Goal: Task Accomplishment & Management: Manage account settings

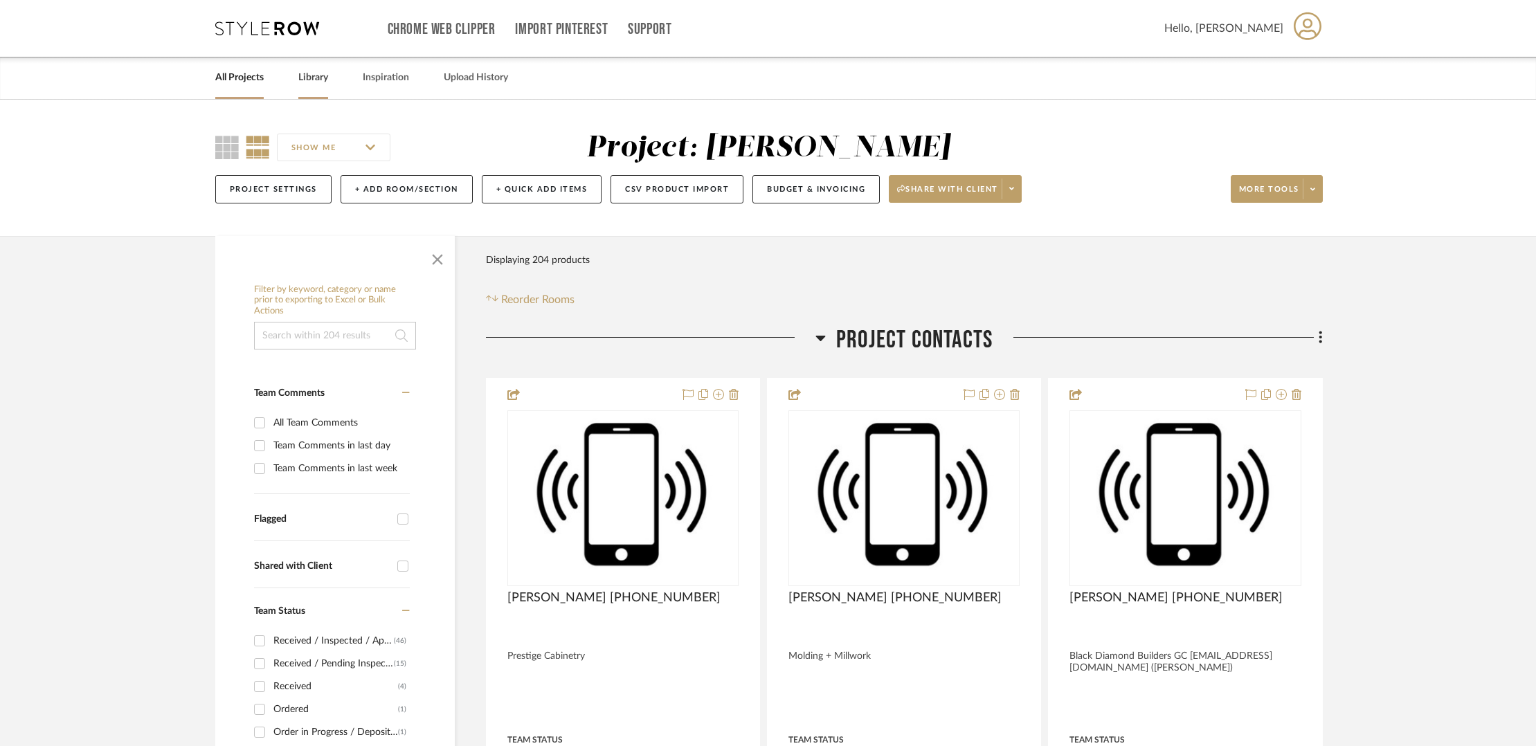
click at [325, 80] on link "Library" at bounding box center [313, 78] width 30 height 19
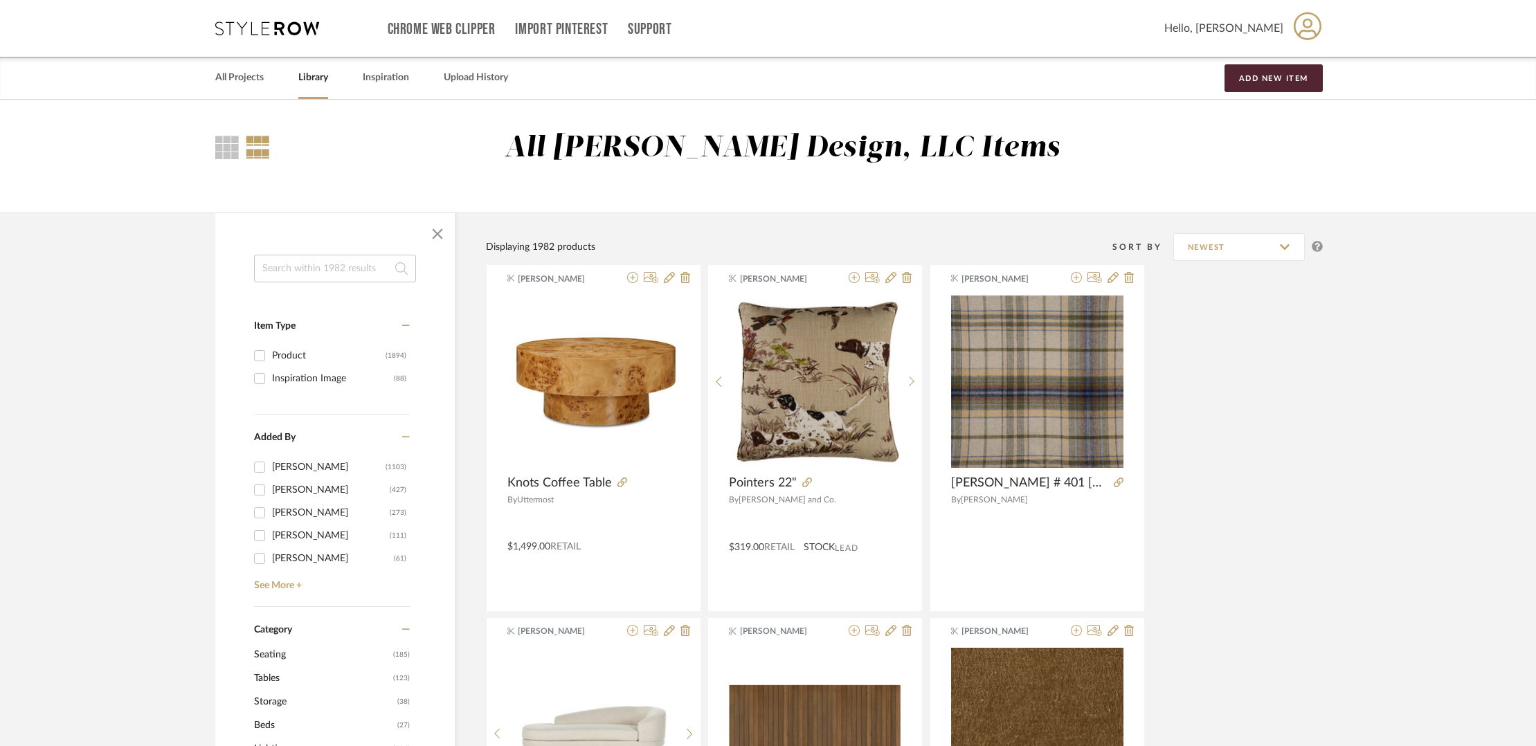
click at [312, 264] on input at bounding box center [335, 269] width 162 height 28
type input "dining table"
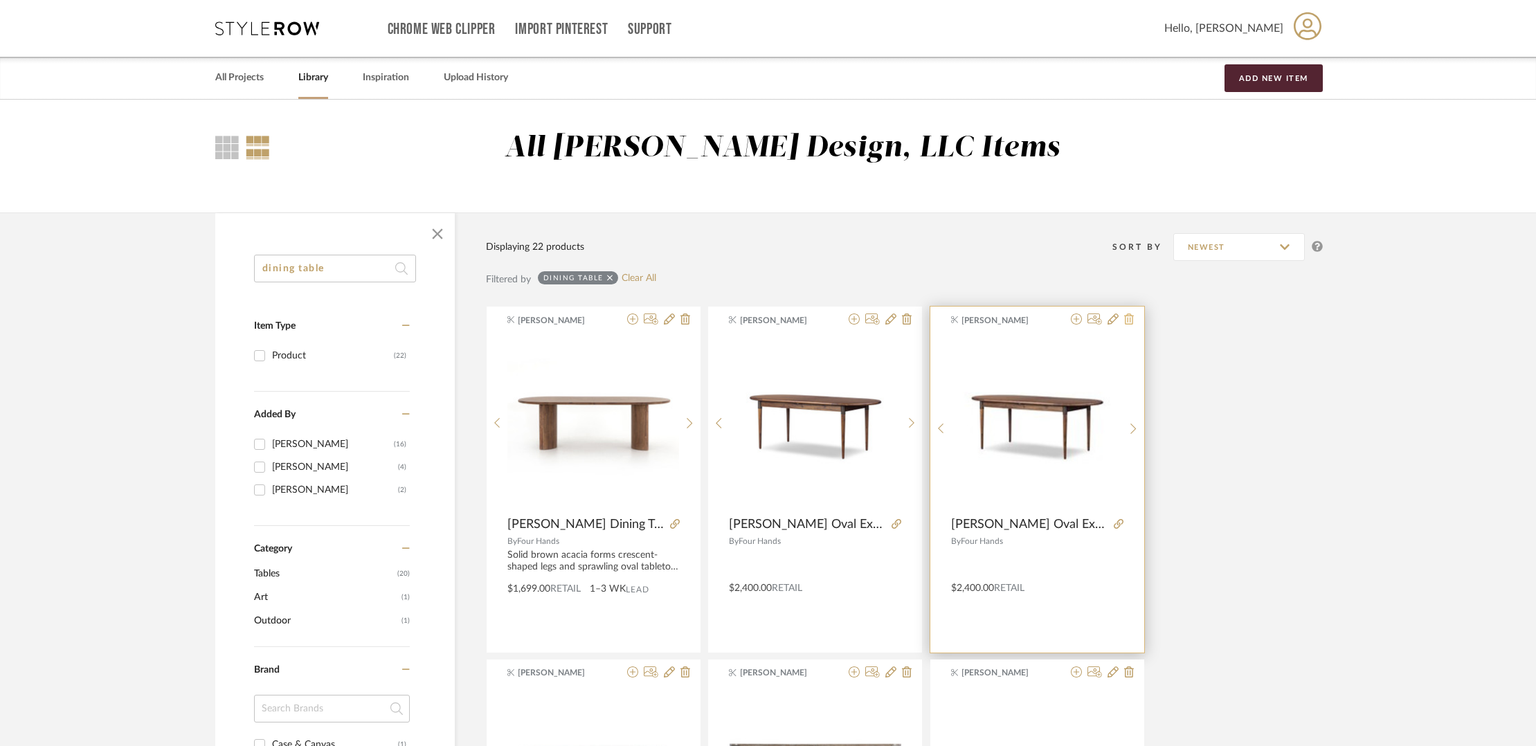
click at [1128, 323] on icon at bounding box center [1129, 319] width 10 height 11
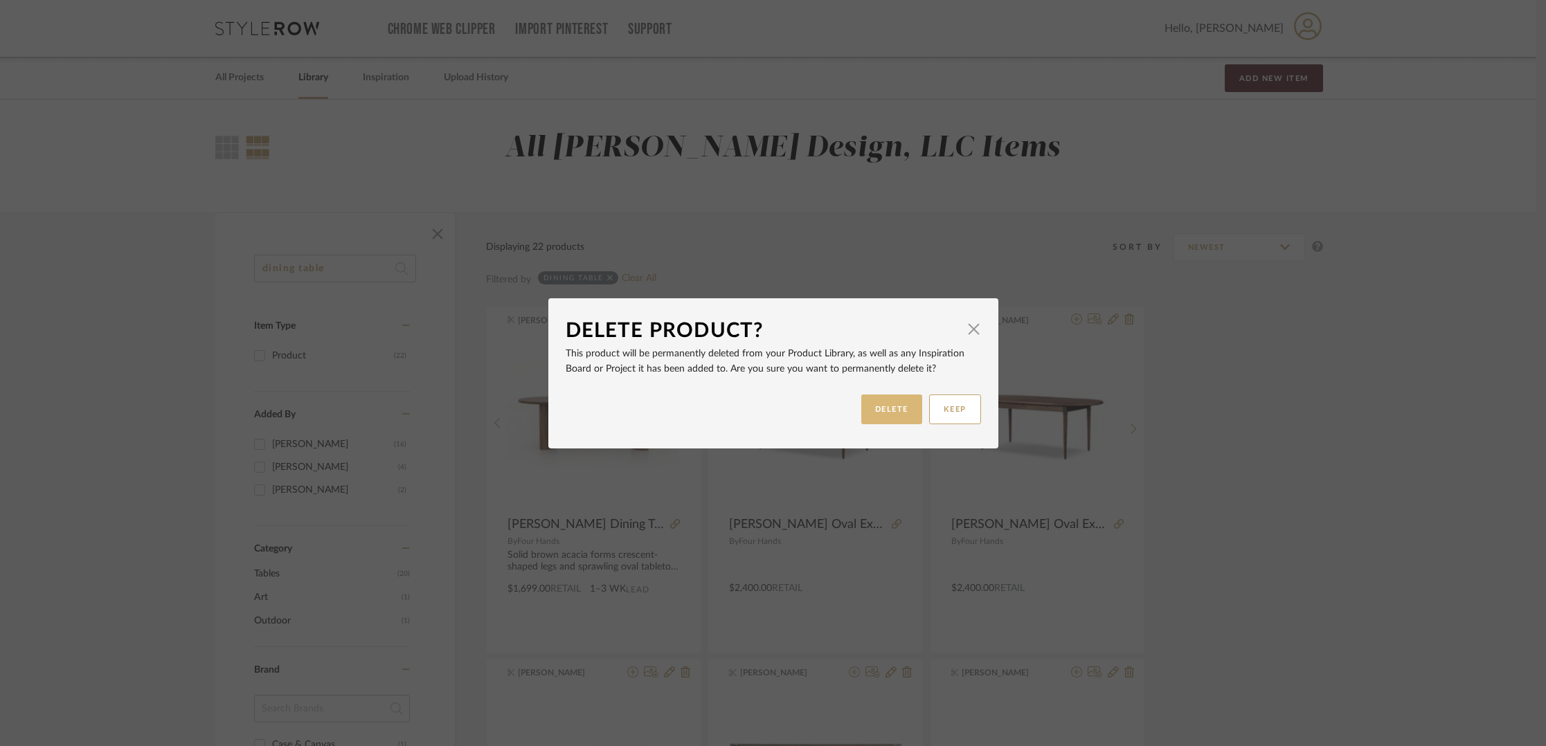
click at [903, 403] on button "DELETE" at bounding box center [891, 410] width 61 height 30
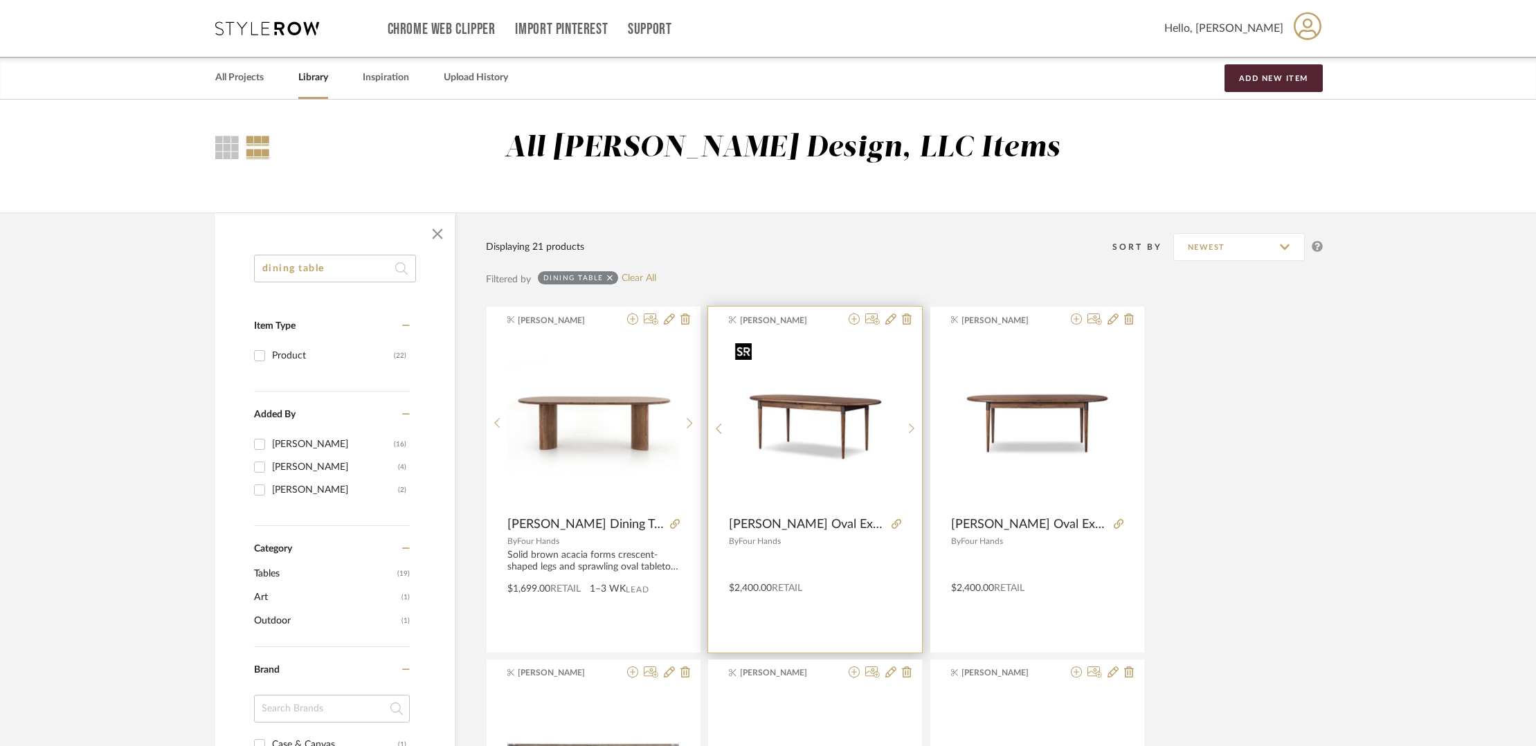
click at [824, 452] on img "0" at bounding box center [816, 423] width 172 height 172
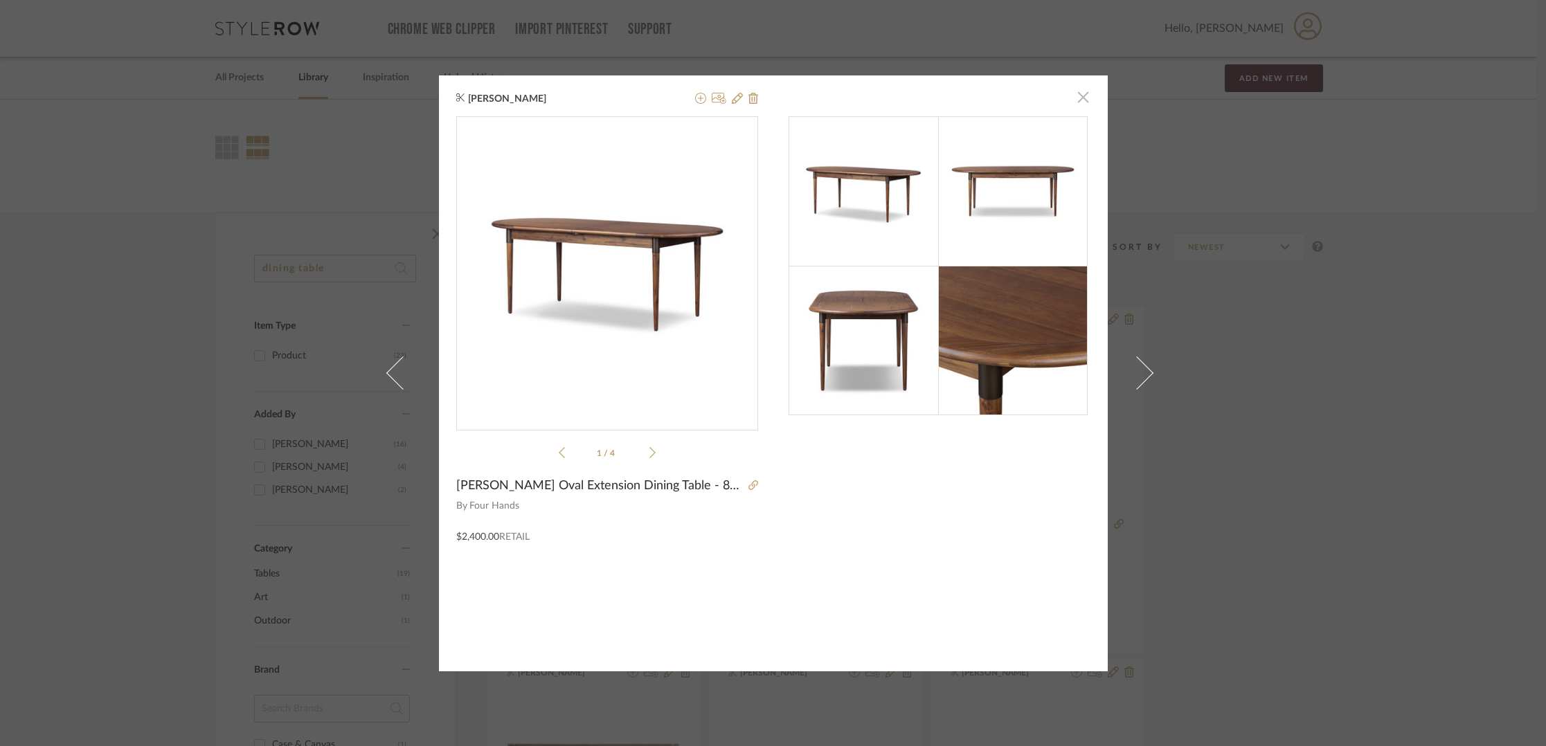
click at [1083, 100] on span "button" at bounding box center [1084, 98] width 28 height 28
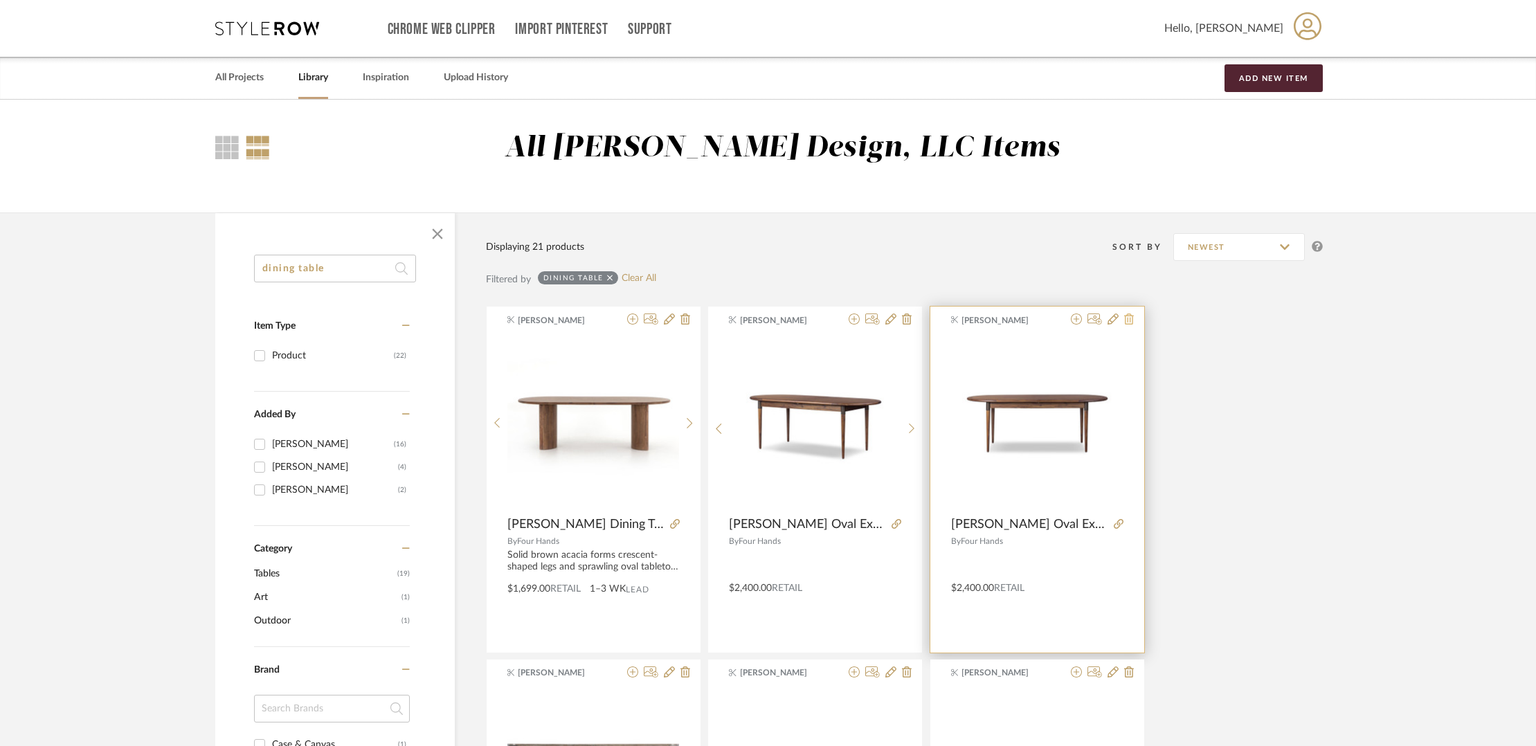
click at [1131, 315] on icon at bounding box center [1129, 319] width 10 height 11
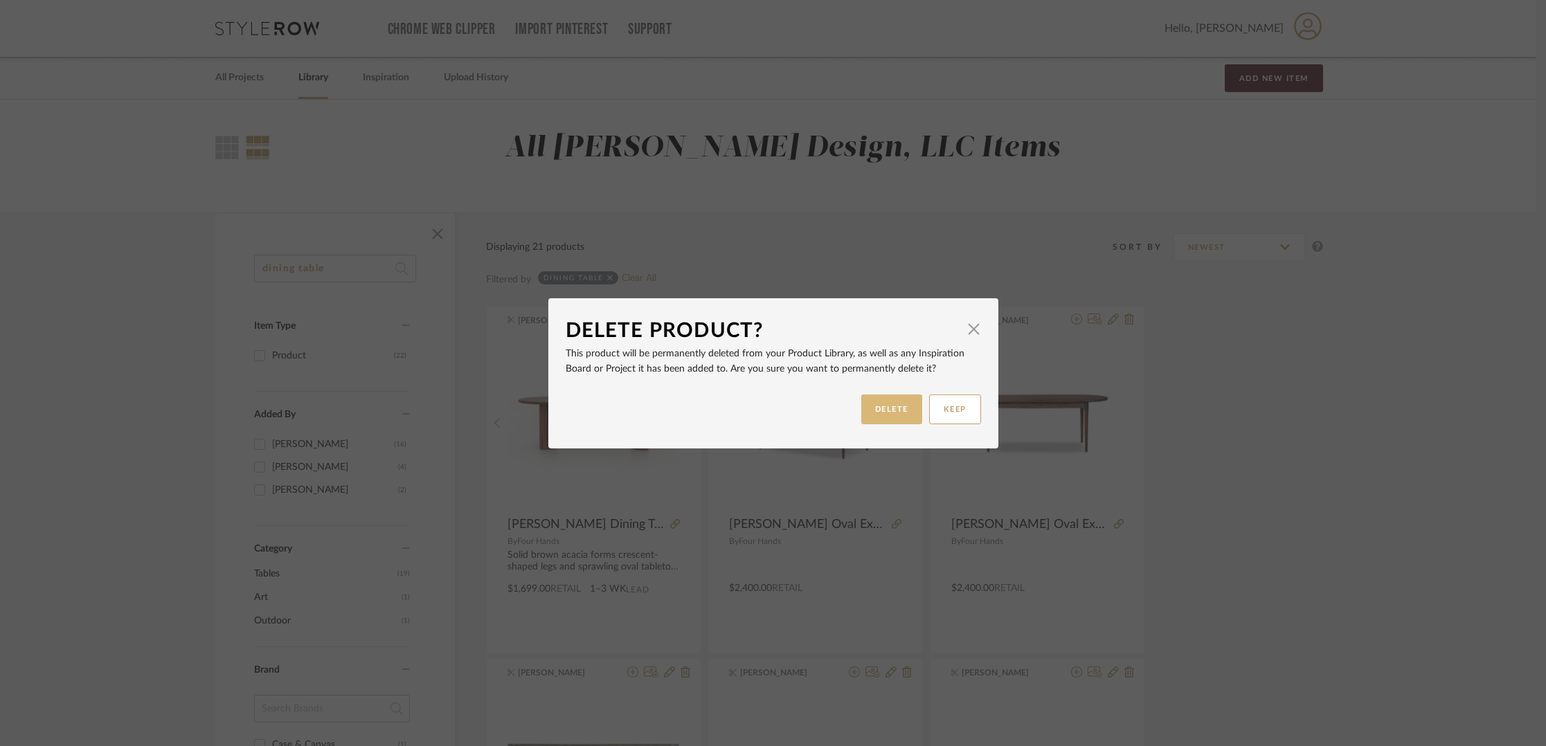
click at [899, 412] on button "DELETE" at bounding box center [891, 410] width 61 height 30
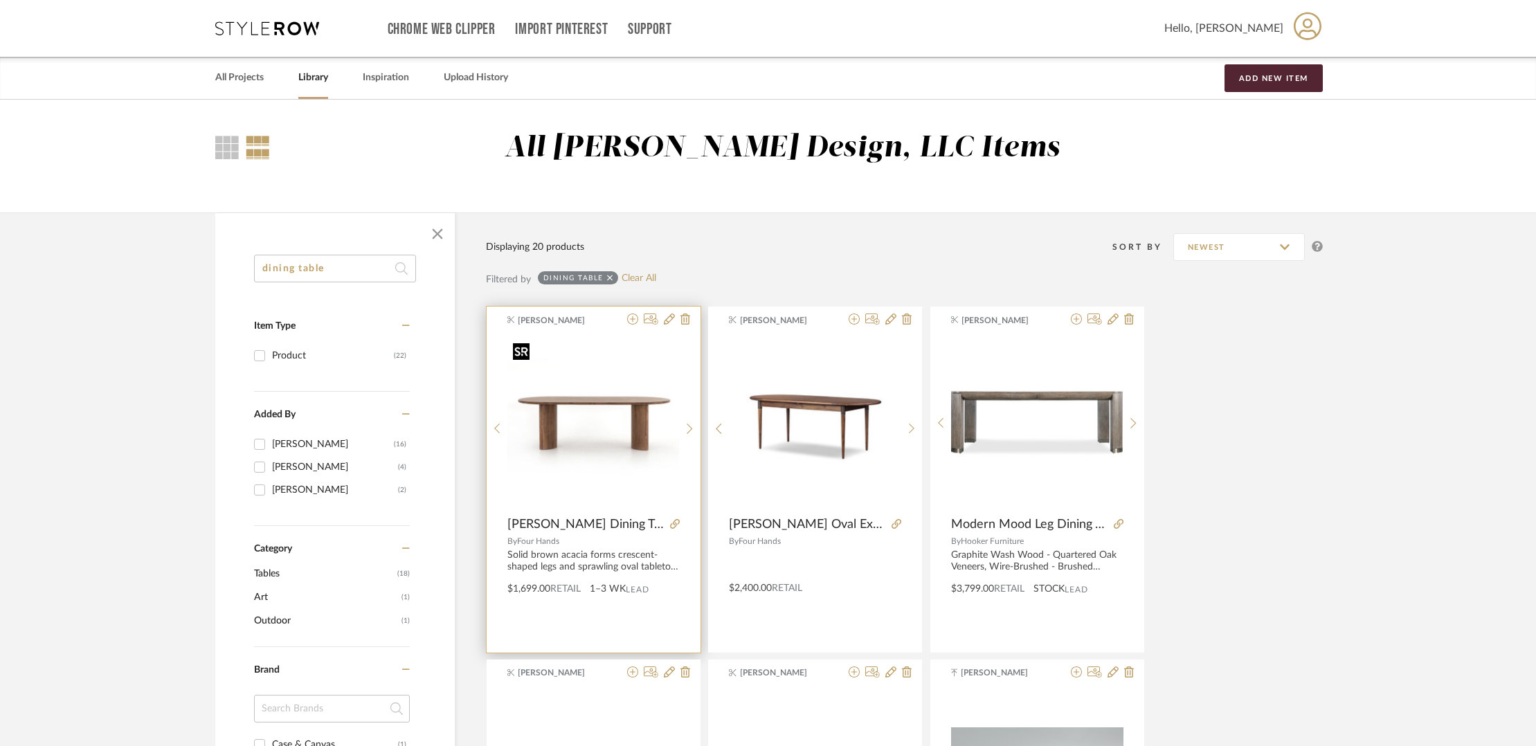
click at [610, 400] on img "0" at bounding box center [593, 423] width 172 height 172
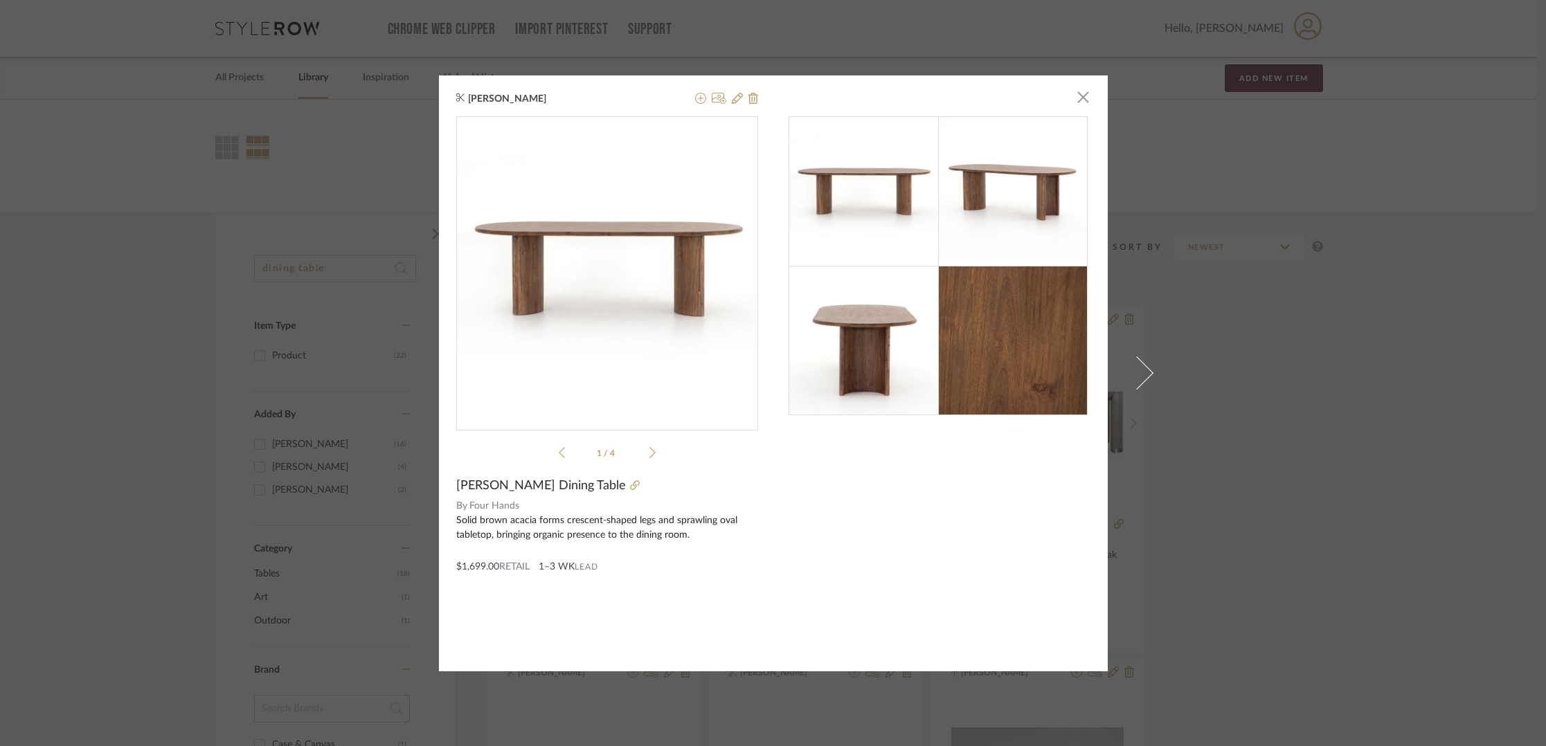
click at [635, 455] on li "1 / 4" at bounding box center [607, 452] width 84 height 17
click at [649, 451] on icon at bounding box center [652, 453] width 6 height 12
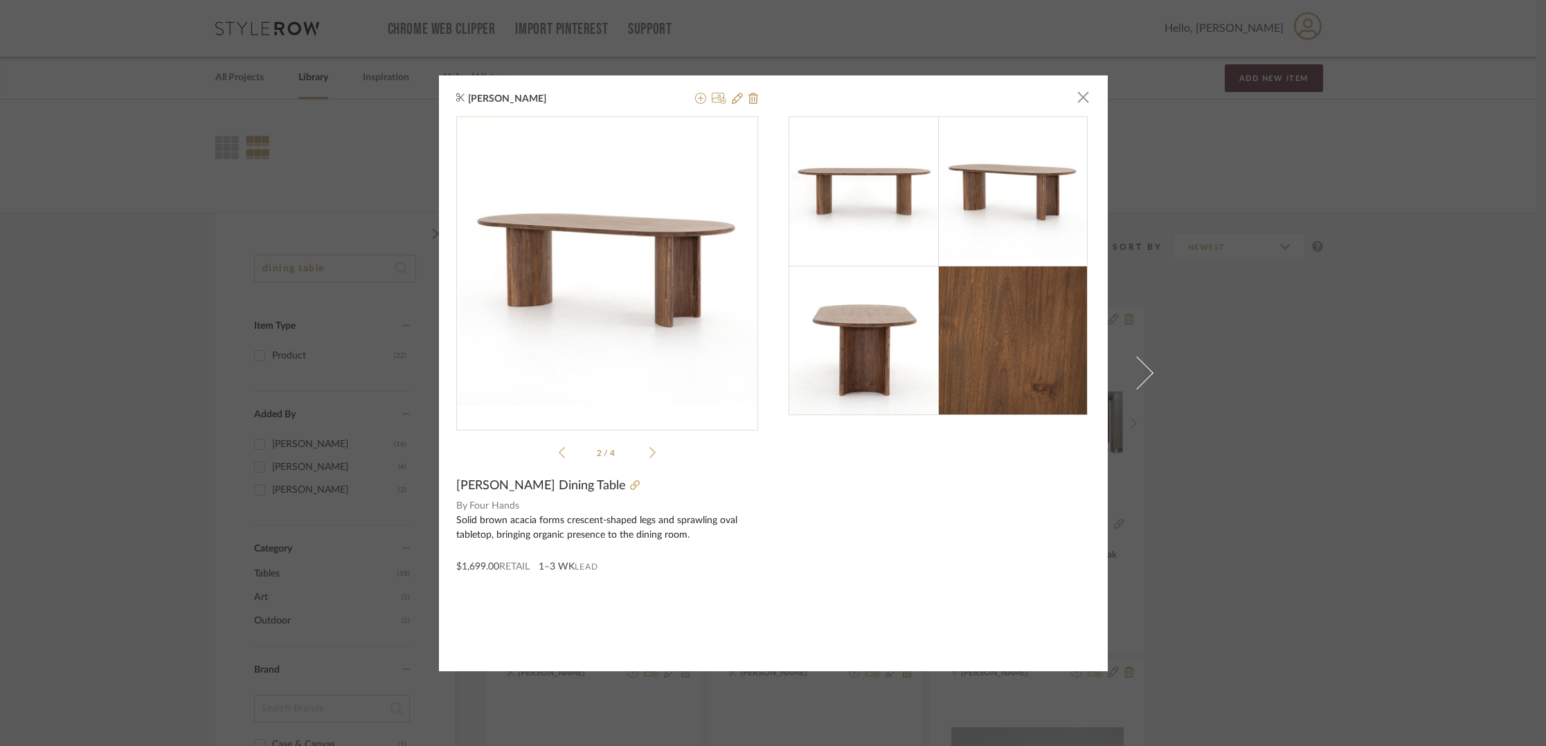
click at [649, 451] on icon at bounding box center [652, 453] width 6 height 12
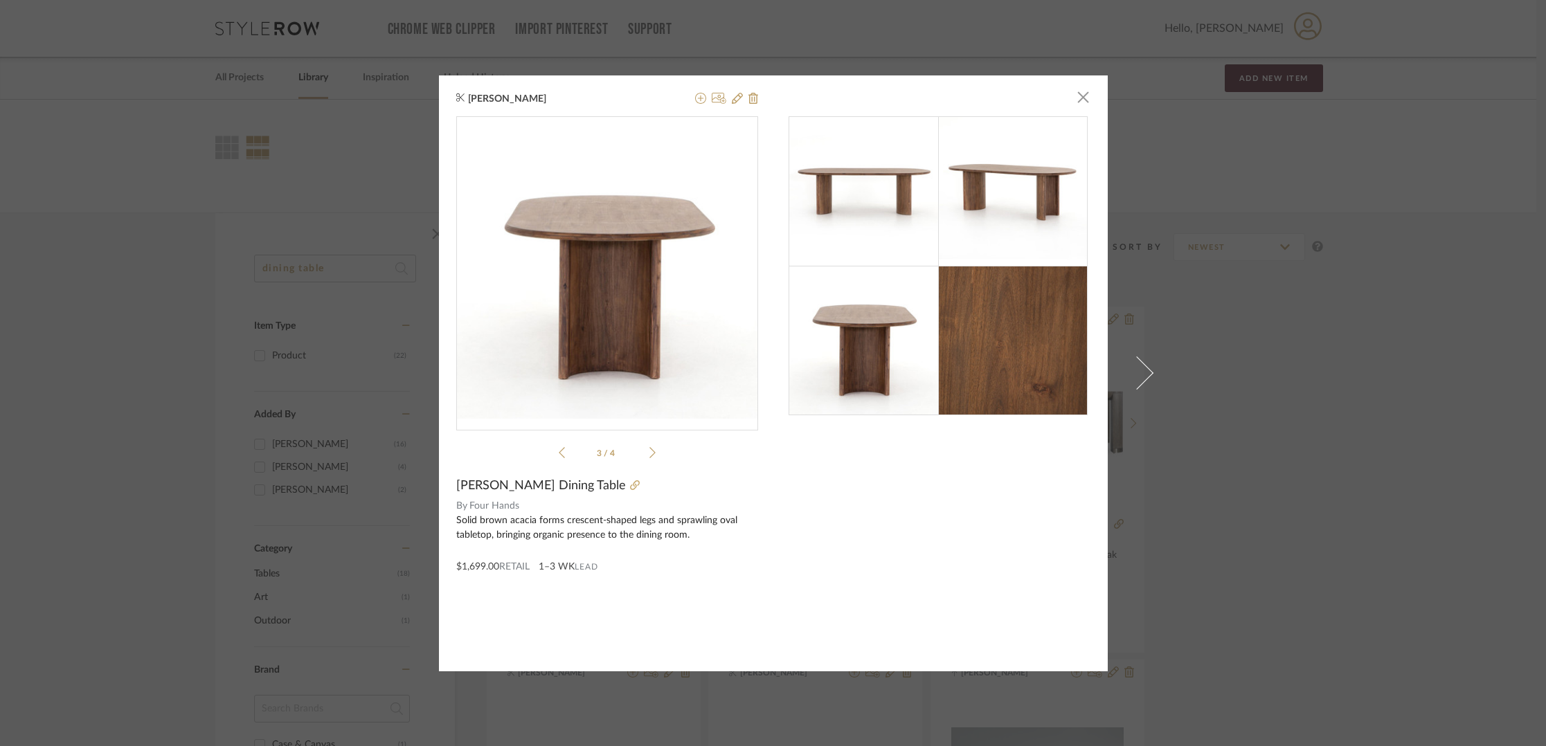
click at [649, 451] on icon at bounding box center [652, 453] width 6 height 12
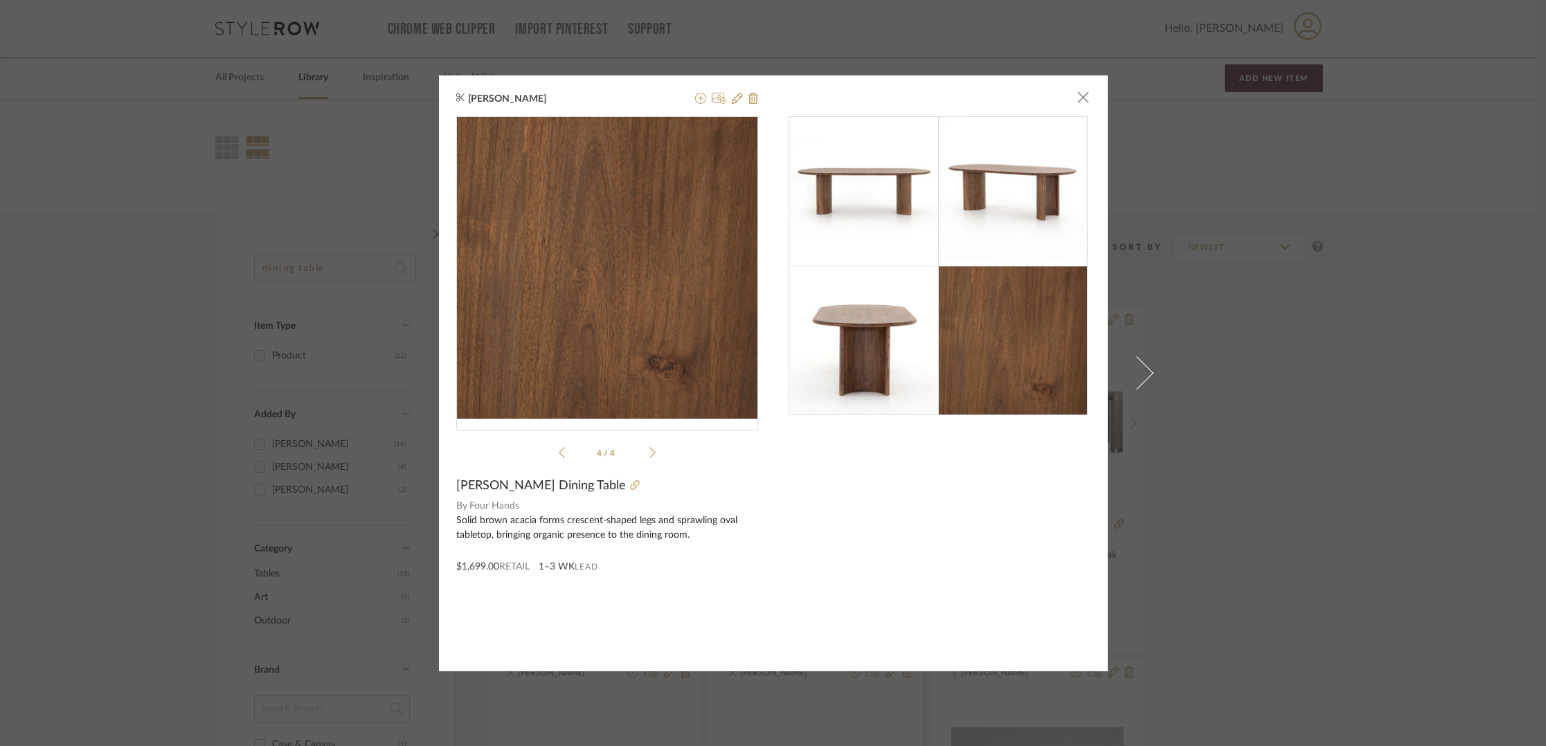
click at [649, 451] on icon at bounding box center [652, 453] width 6 height 12
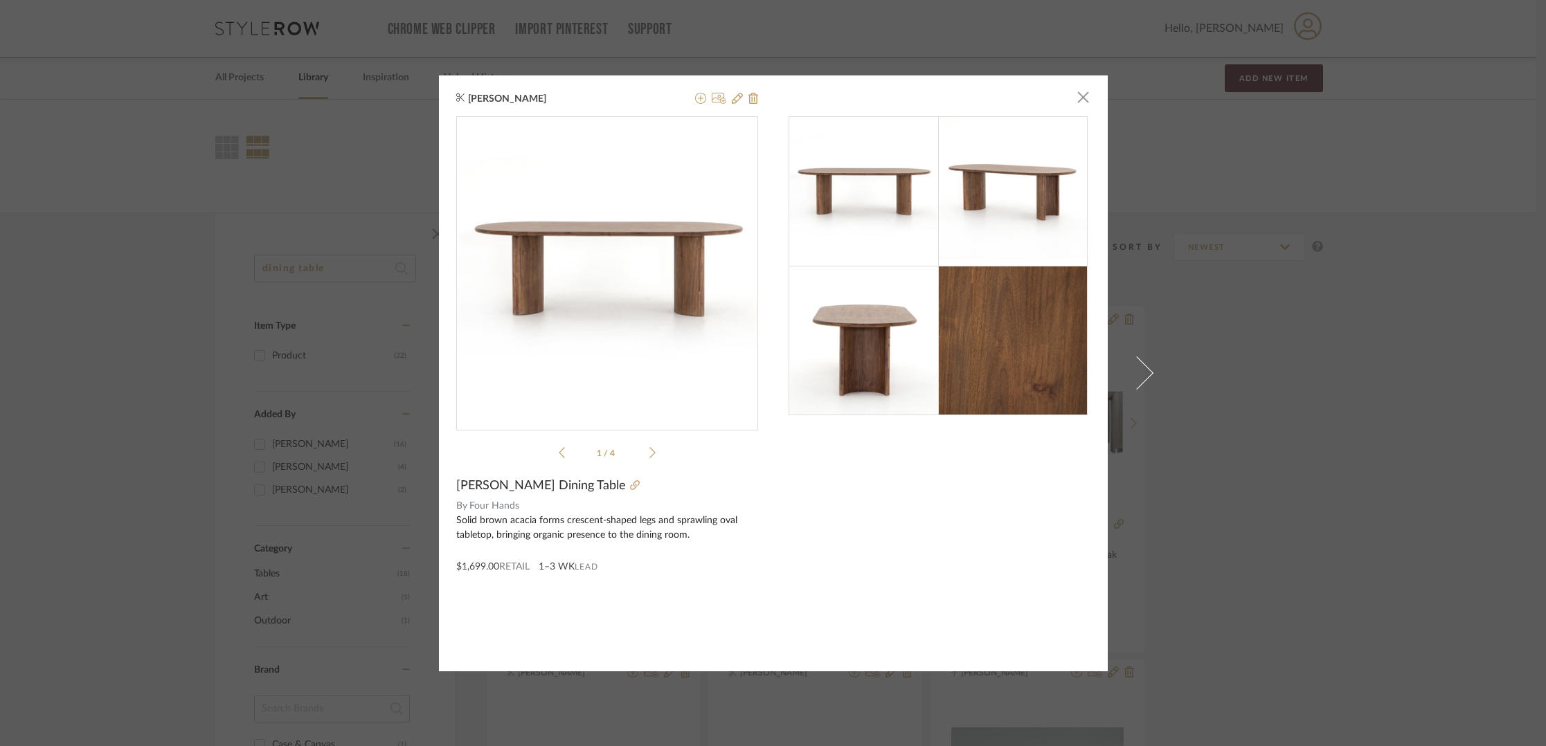
click at [649, 451] on icon at bounding box center [652, 453] width 6 height 12
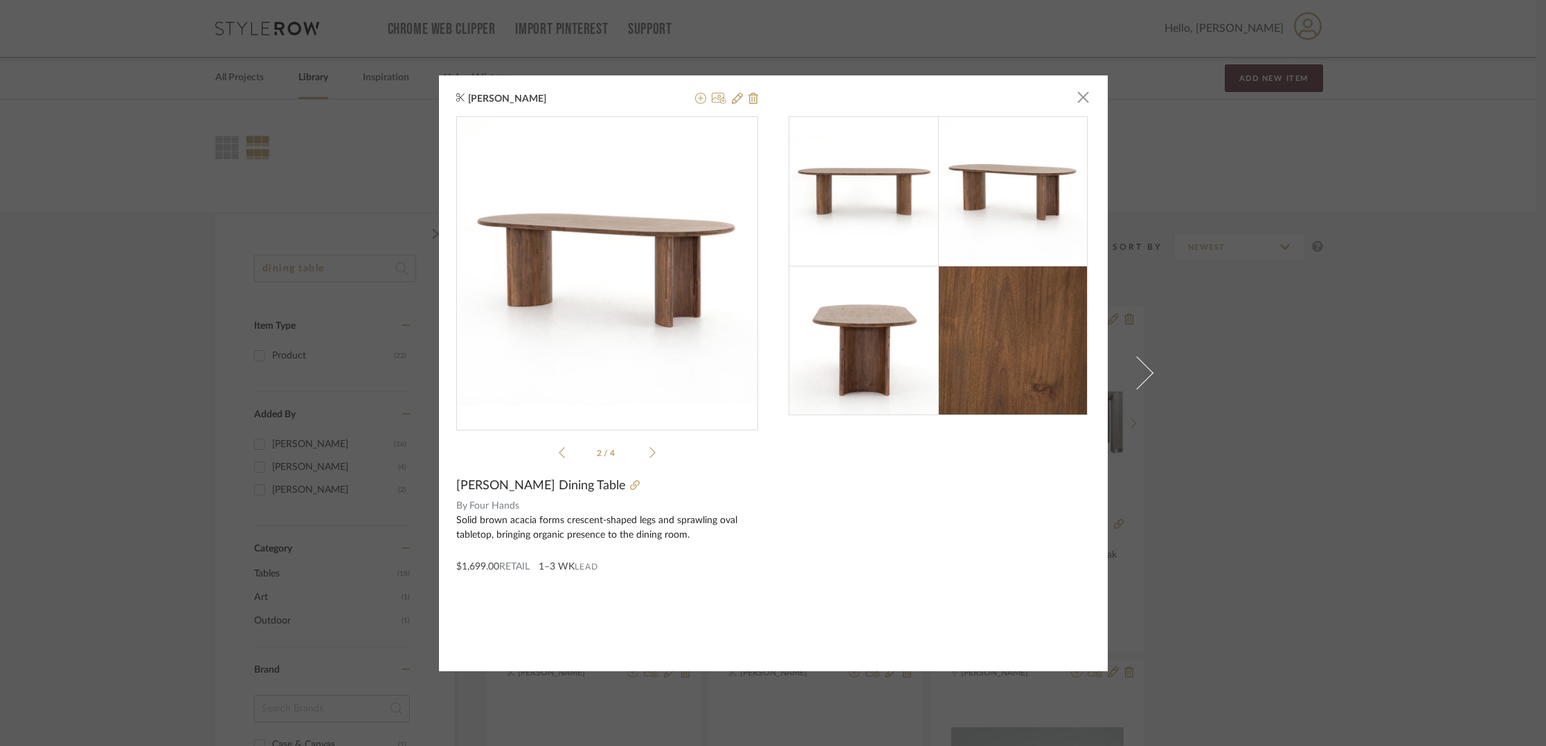
click at [649, 451] on icon at bounding box center [652, 453] width 6 height 12
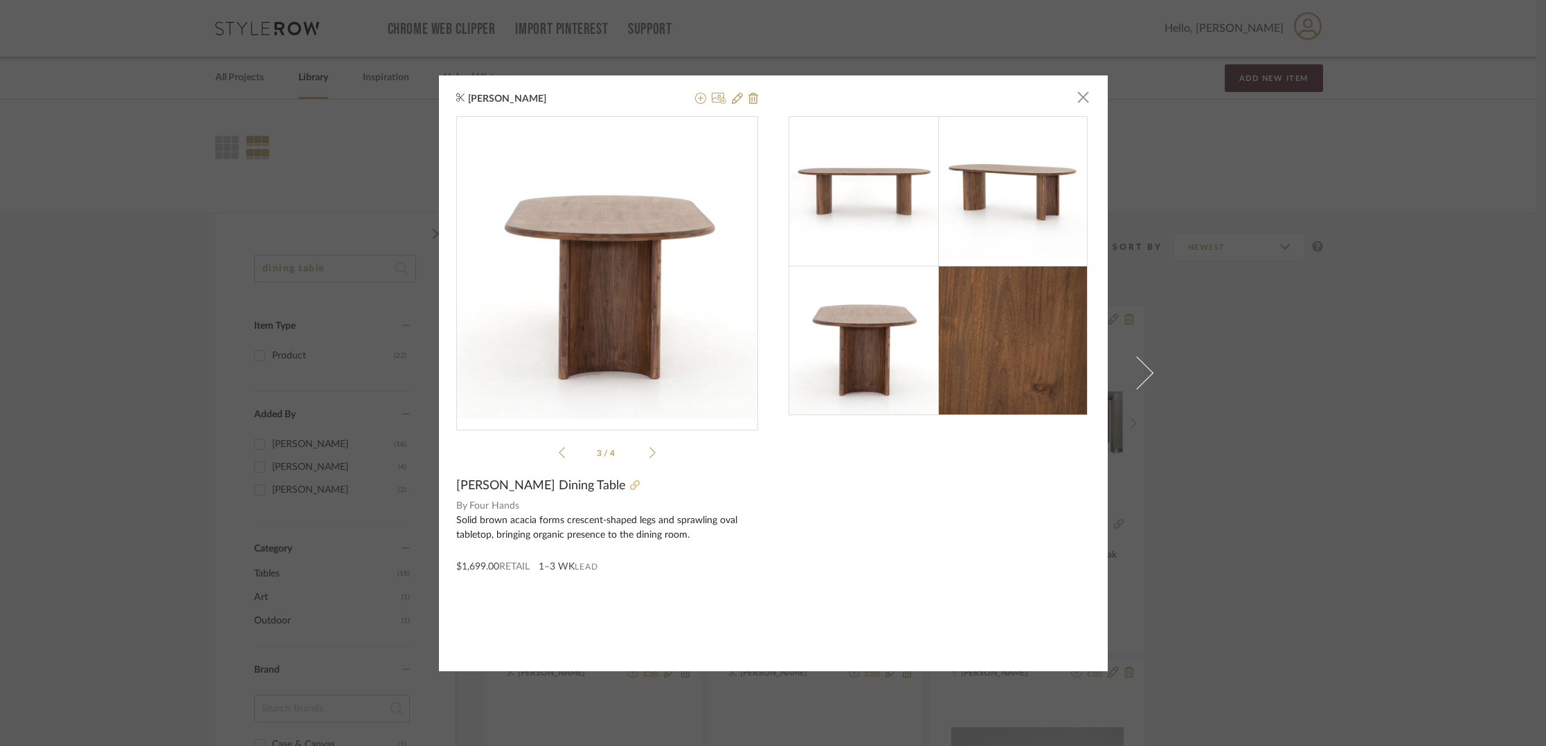
click at [630, 489] on icon at bounding box center [635, 485] width 10 height 10
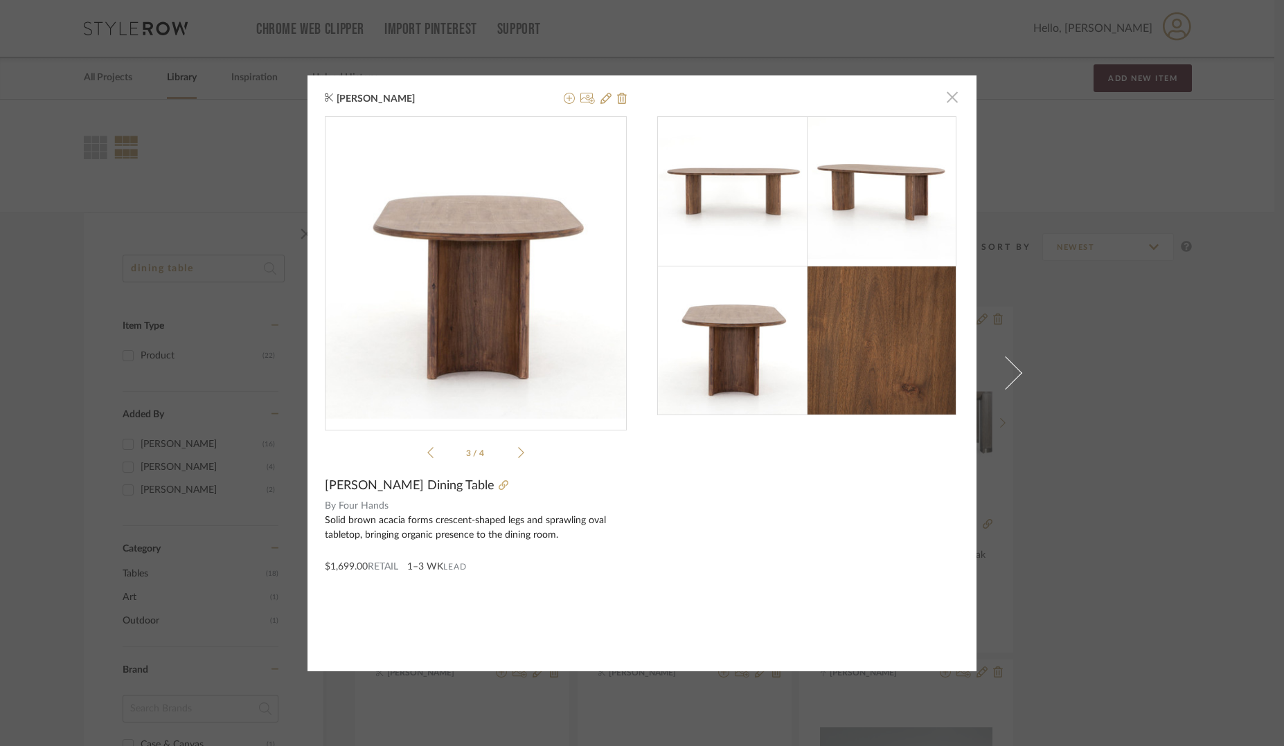
click at [948, 105] on span "button" at bounding box center [952, 98] width 28 height 28
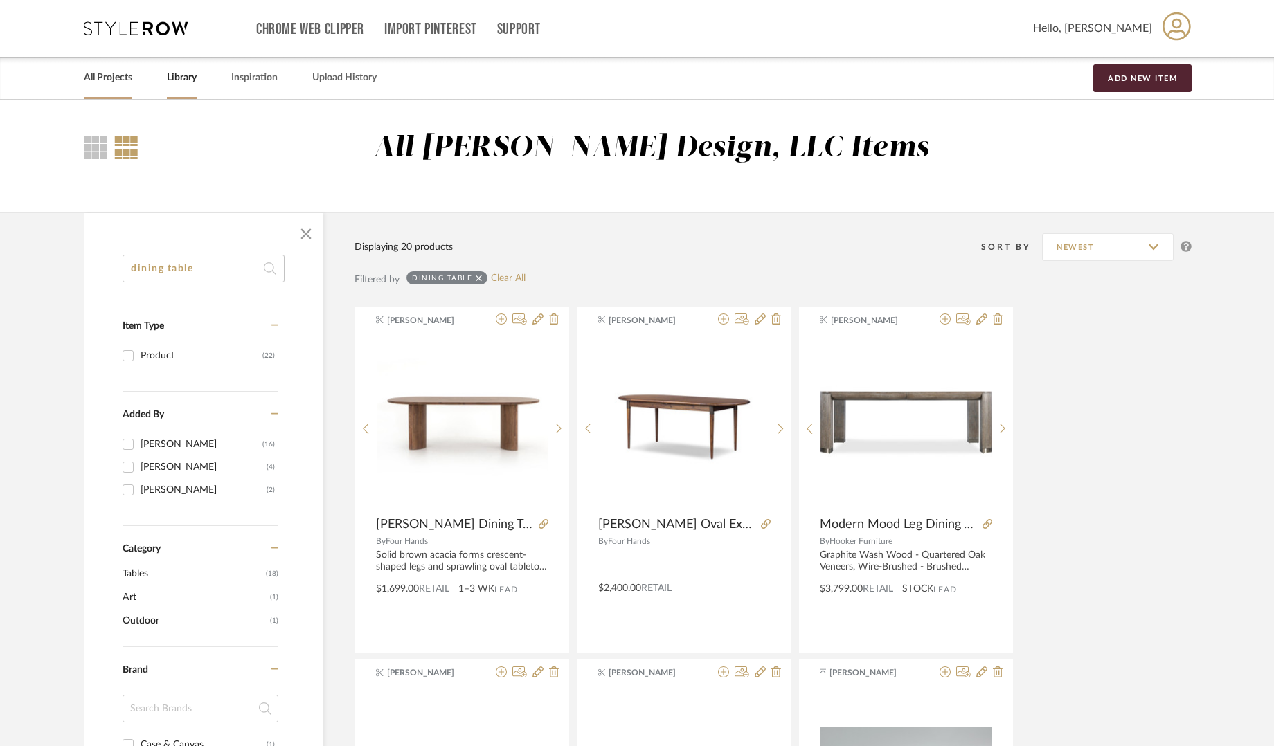
click at [103, 73] on link "All Projects" at bounding box center [108, 78] width 48 height 19
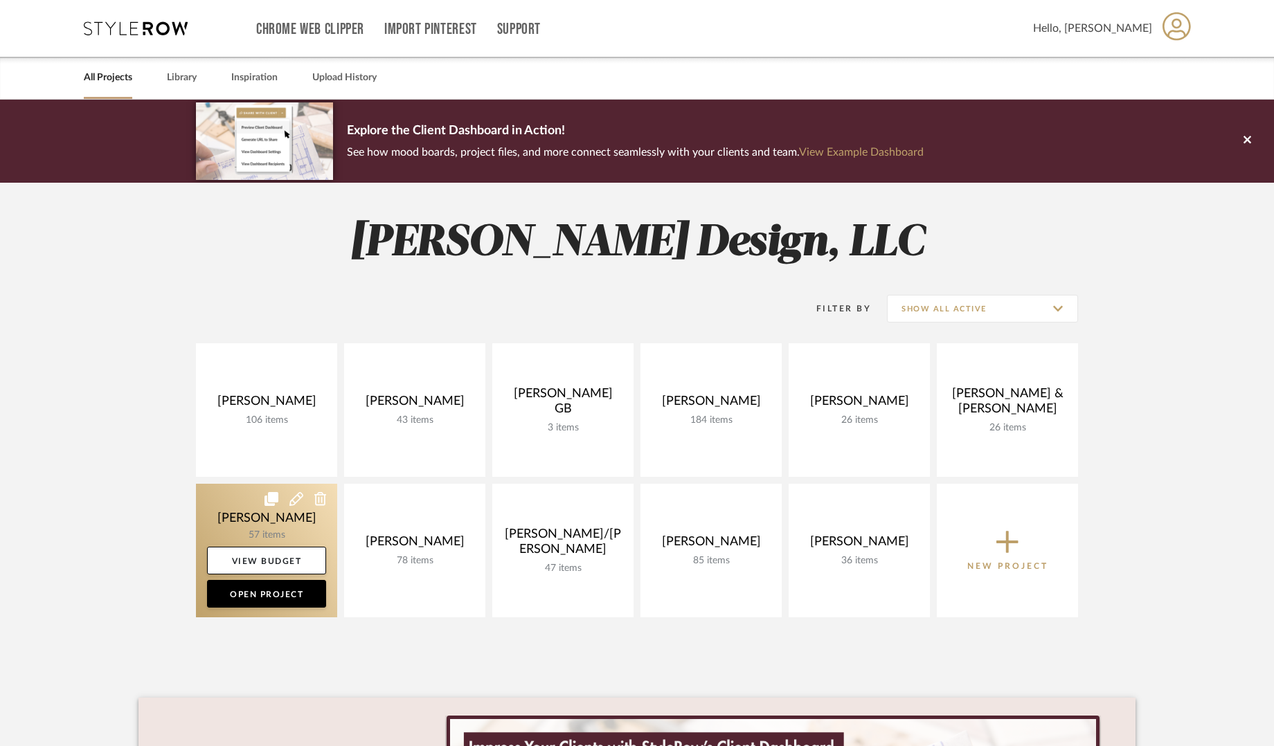
click at [245, 521] on link at bounding box center [266, 551] width 141 height 134
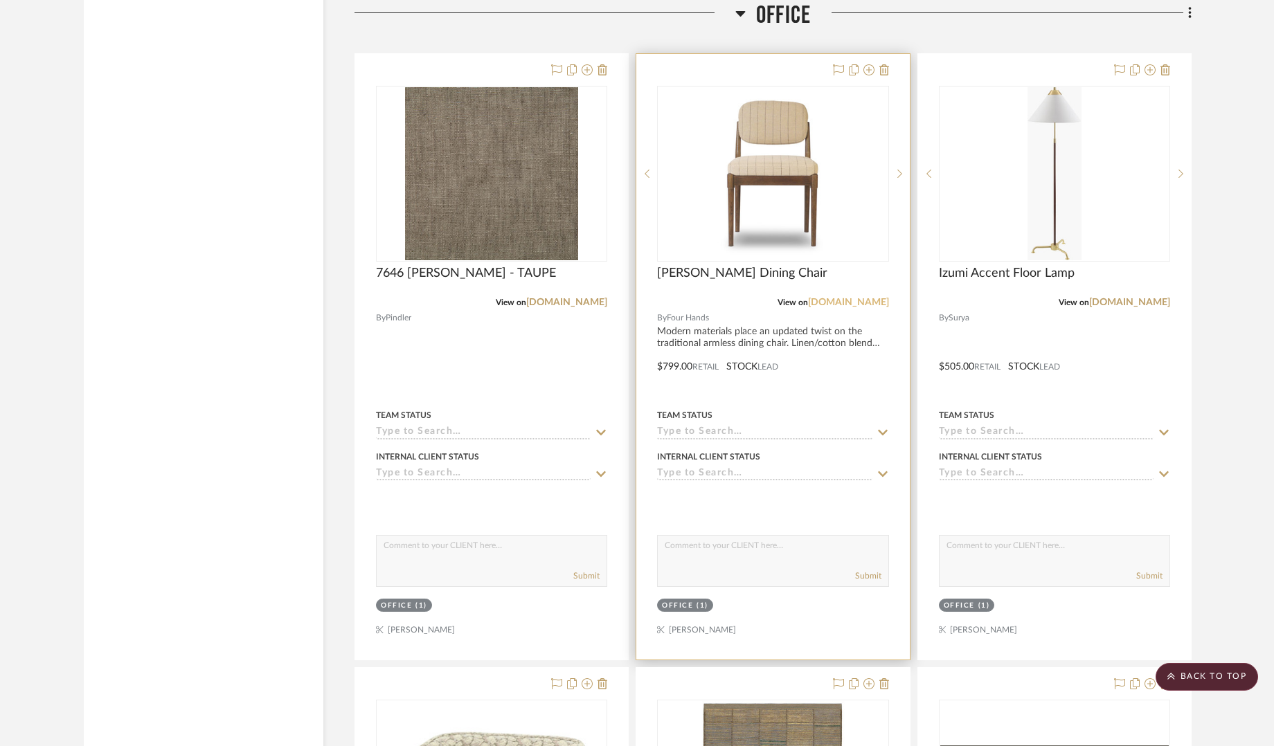
scroll to position [4248, 0]
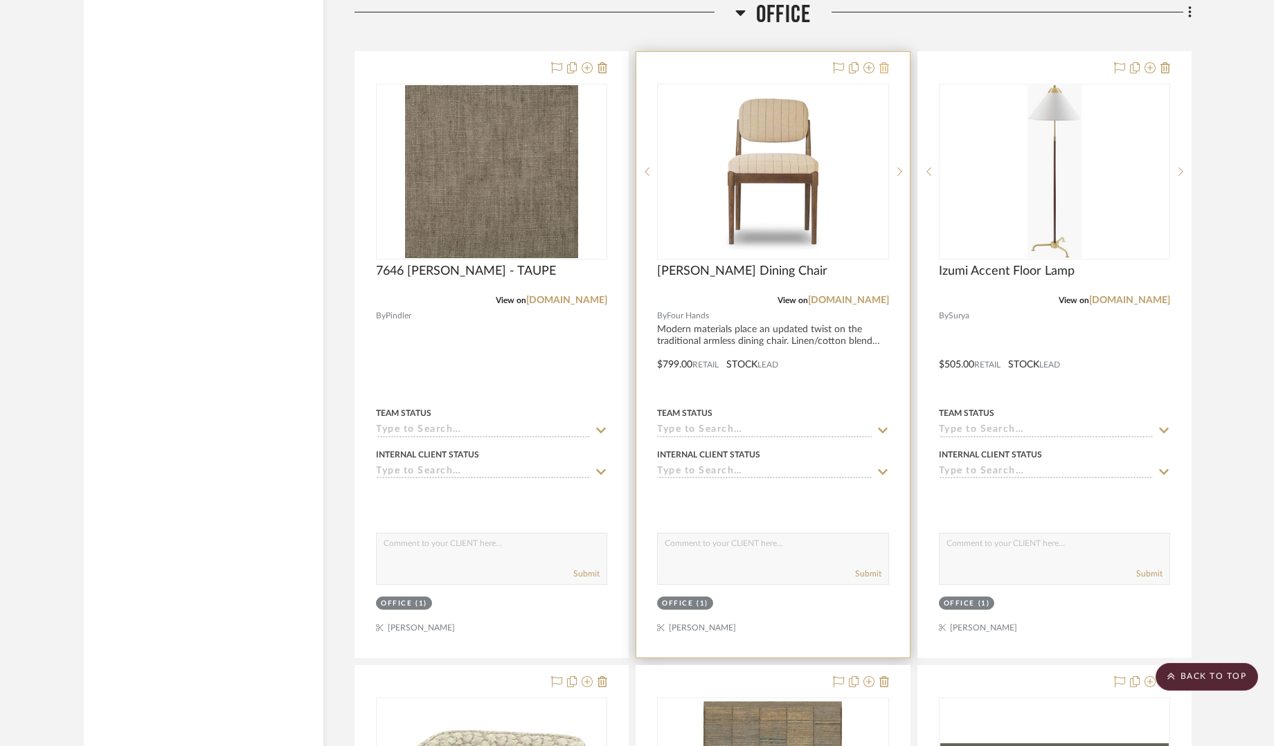
click at [887, 66] on icon at bounding box center [884, 67] width 10 height 11
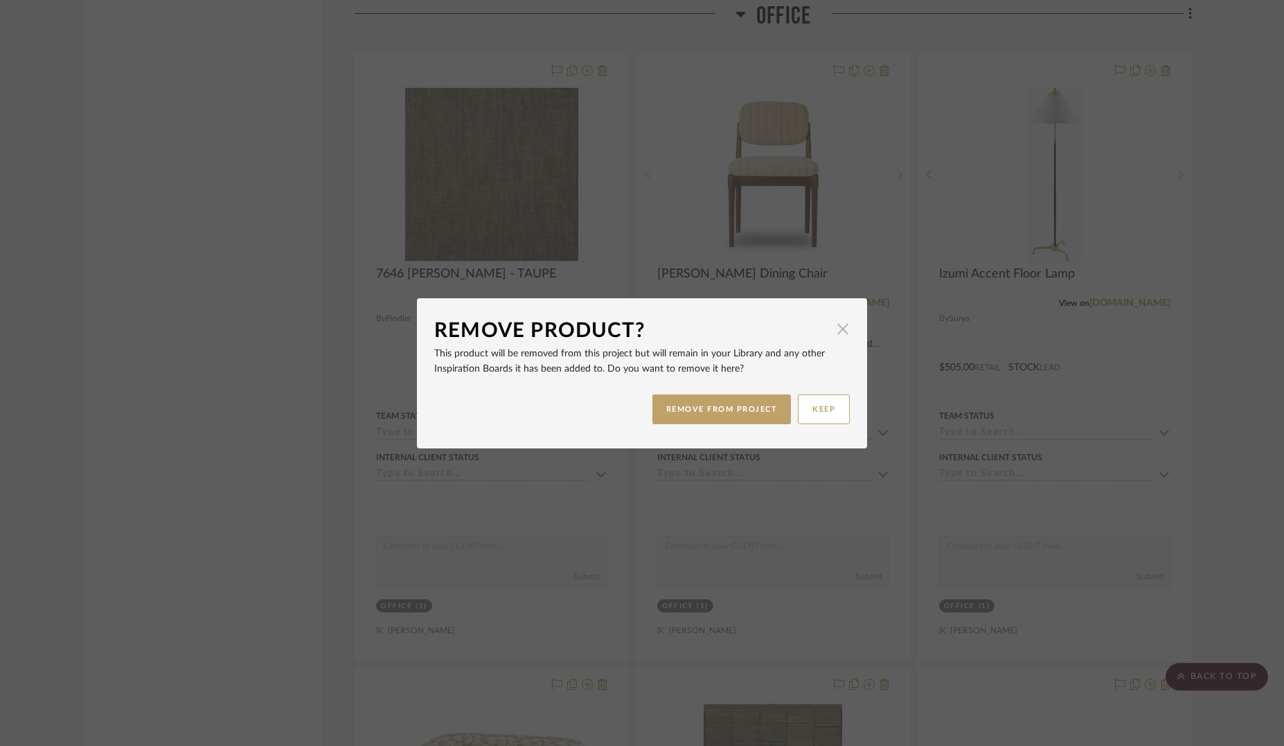
click at [838, 329] on span "button" at bounding box center [843, 330] width 28 height 28
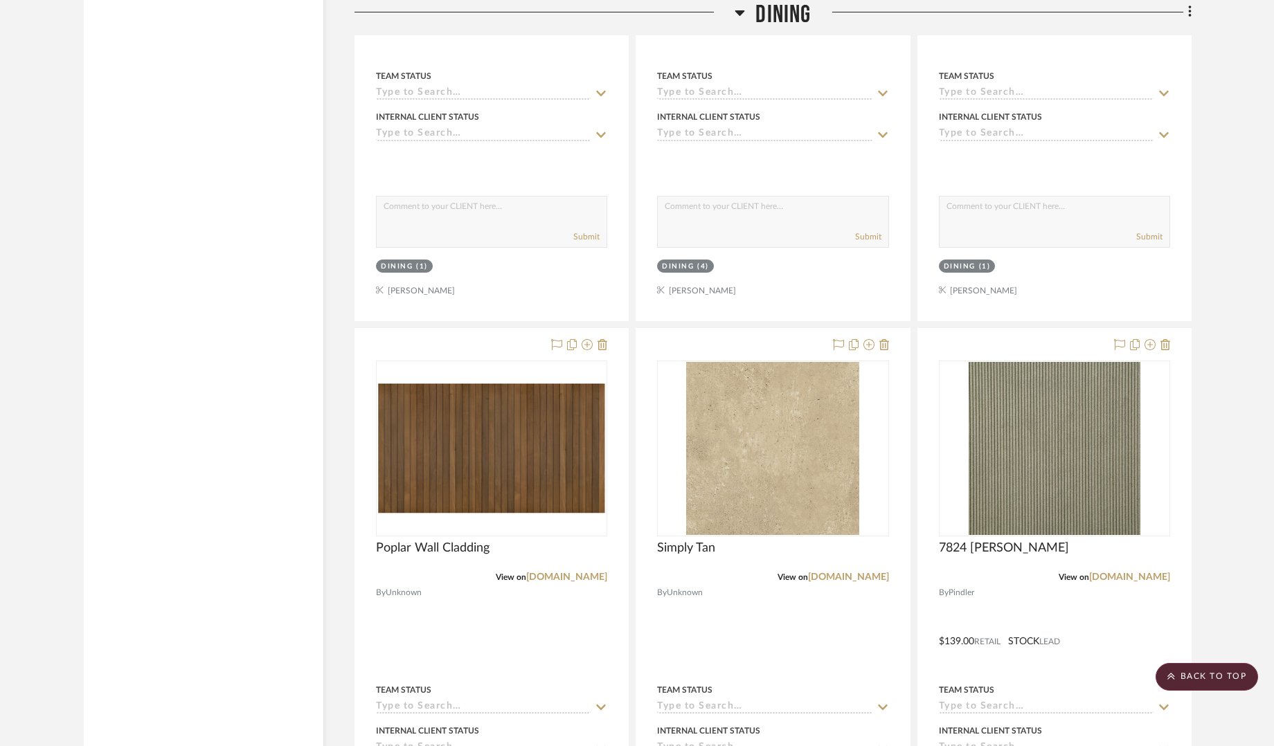
scroll to position [2621, 0]
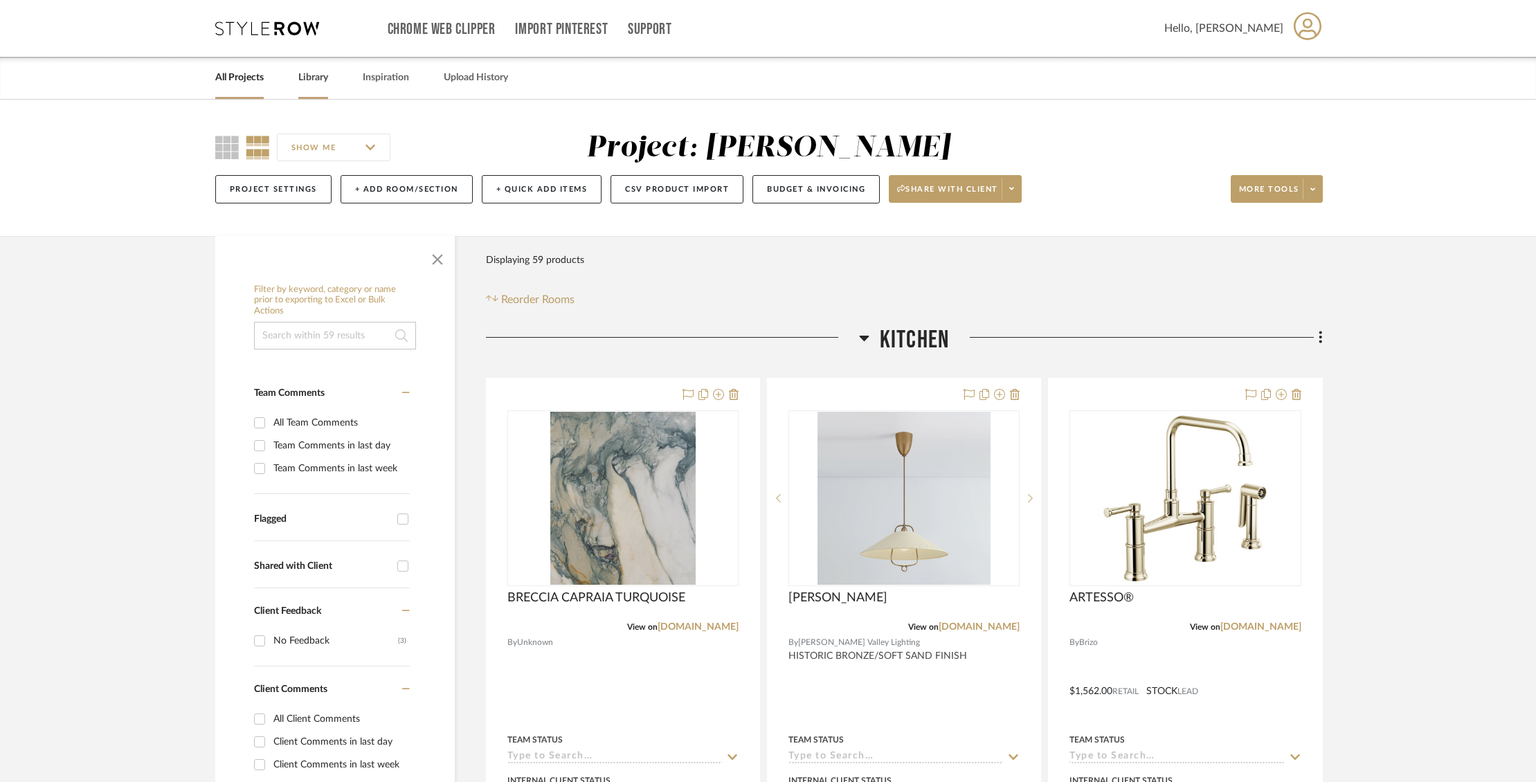
click at [313, 80] on link "Library" at bounding box center [313, 78] width 30 height 19
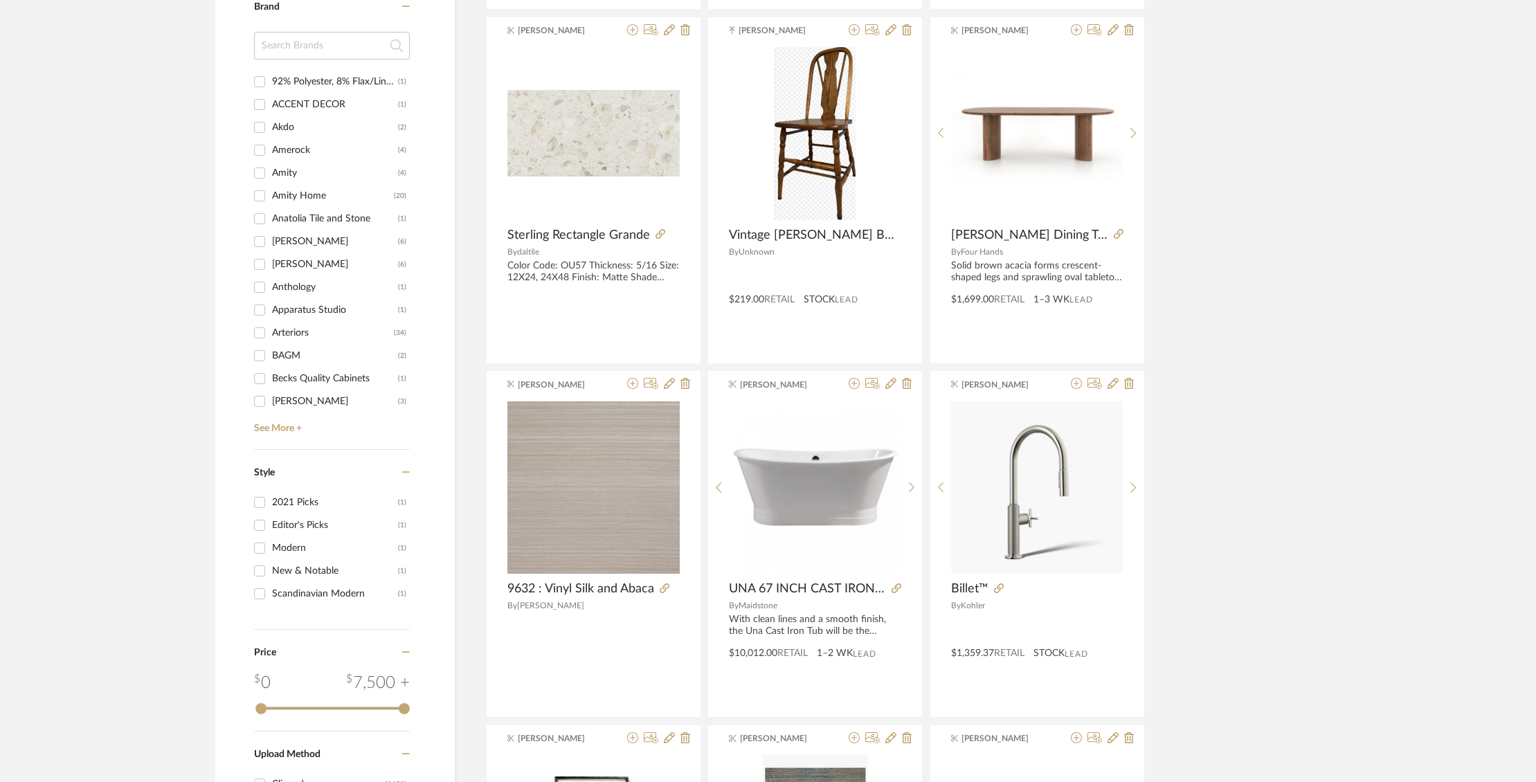
scroll to position [1310, 0]
click at [1078, 30] on icon at bounding box center [1076, 29] width 11 height 11
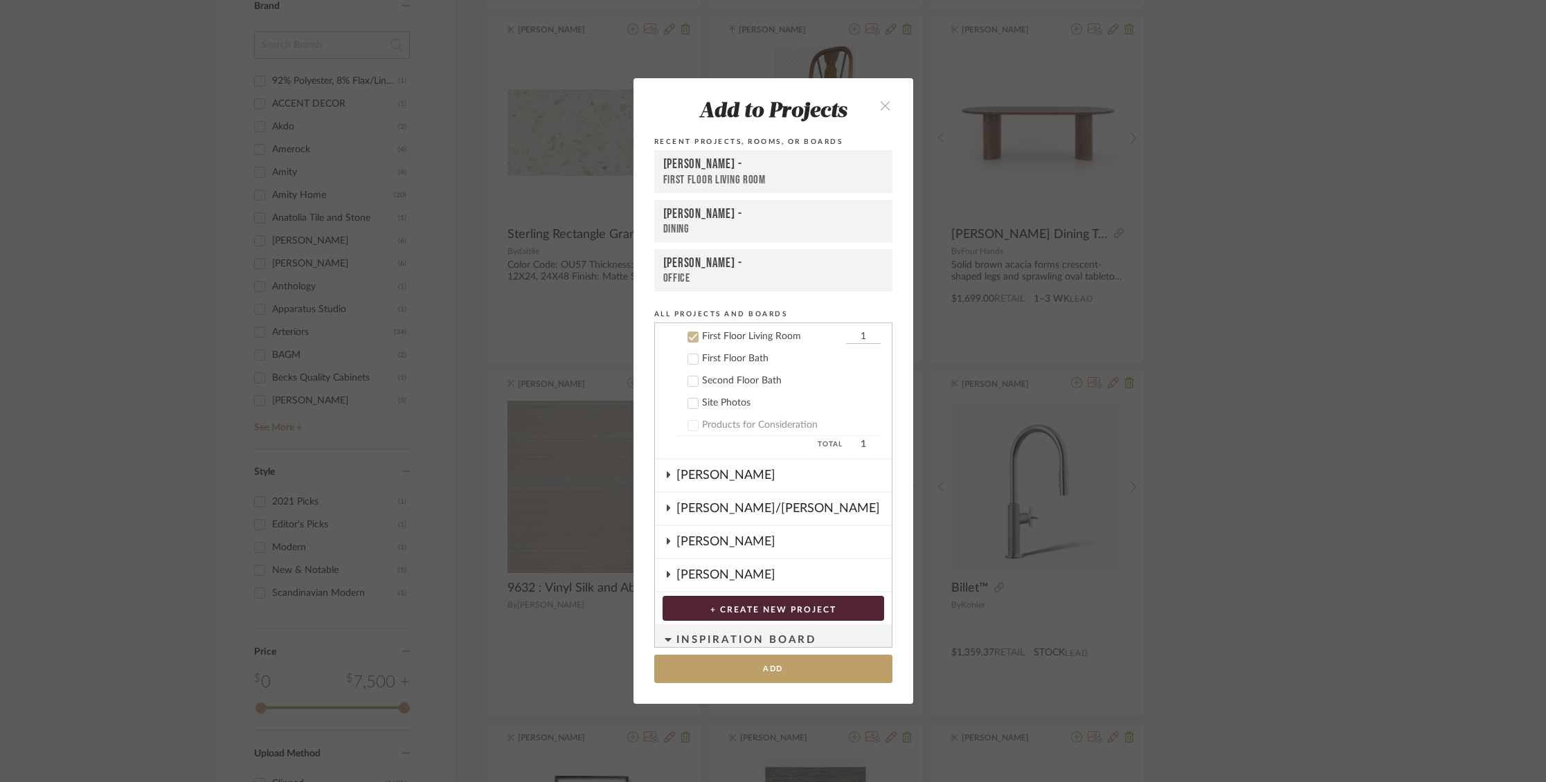
scroll to position [322, 0]
click at [693, 333] on div at bounding box center [692, 335] width 11 height 11
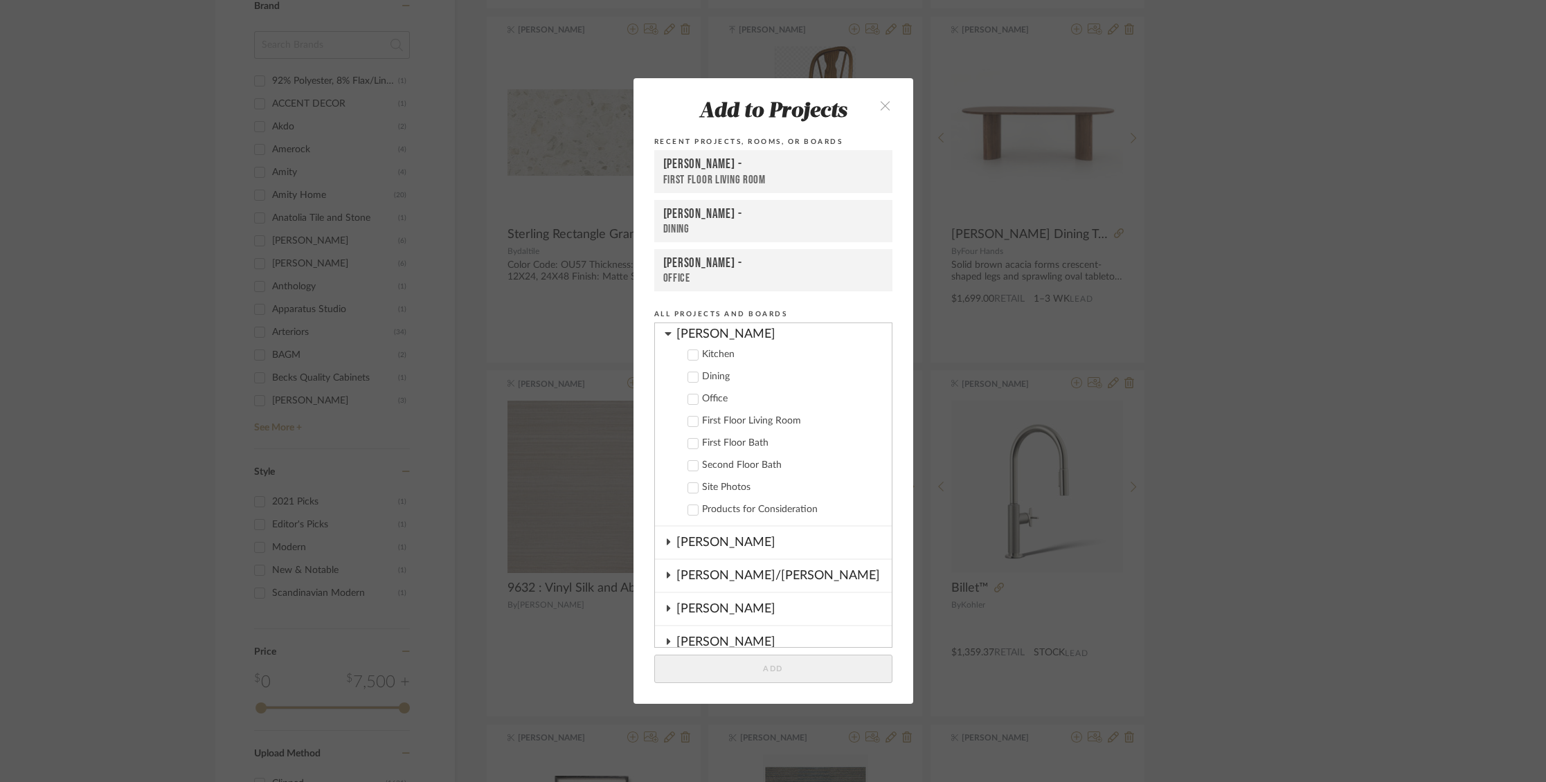
scroll to position [215, 0]
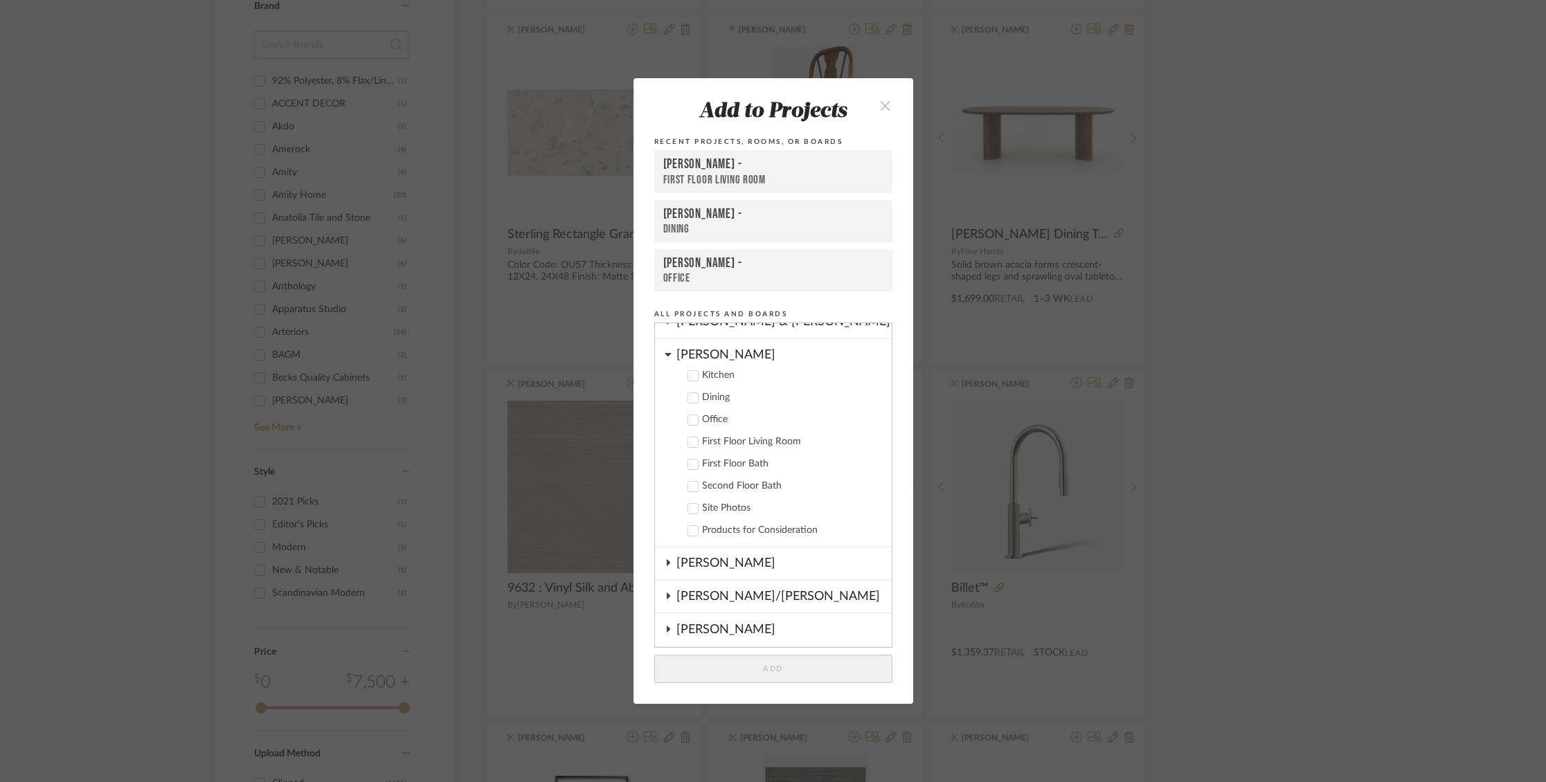
click at [688, 393] on icon at bounding box center [693, 398] width 10 height 10
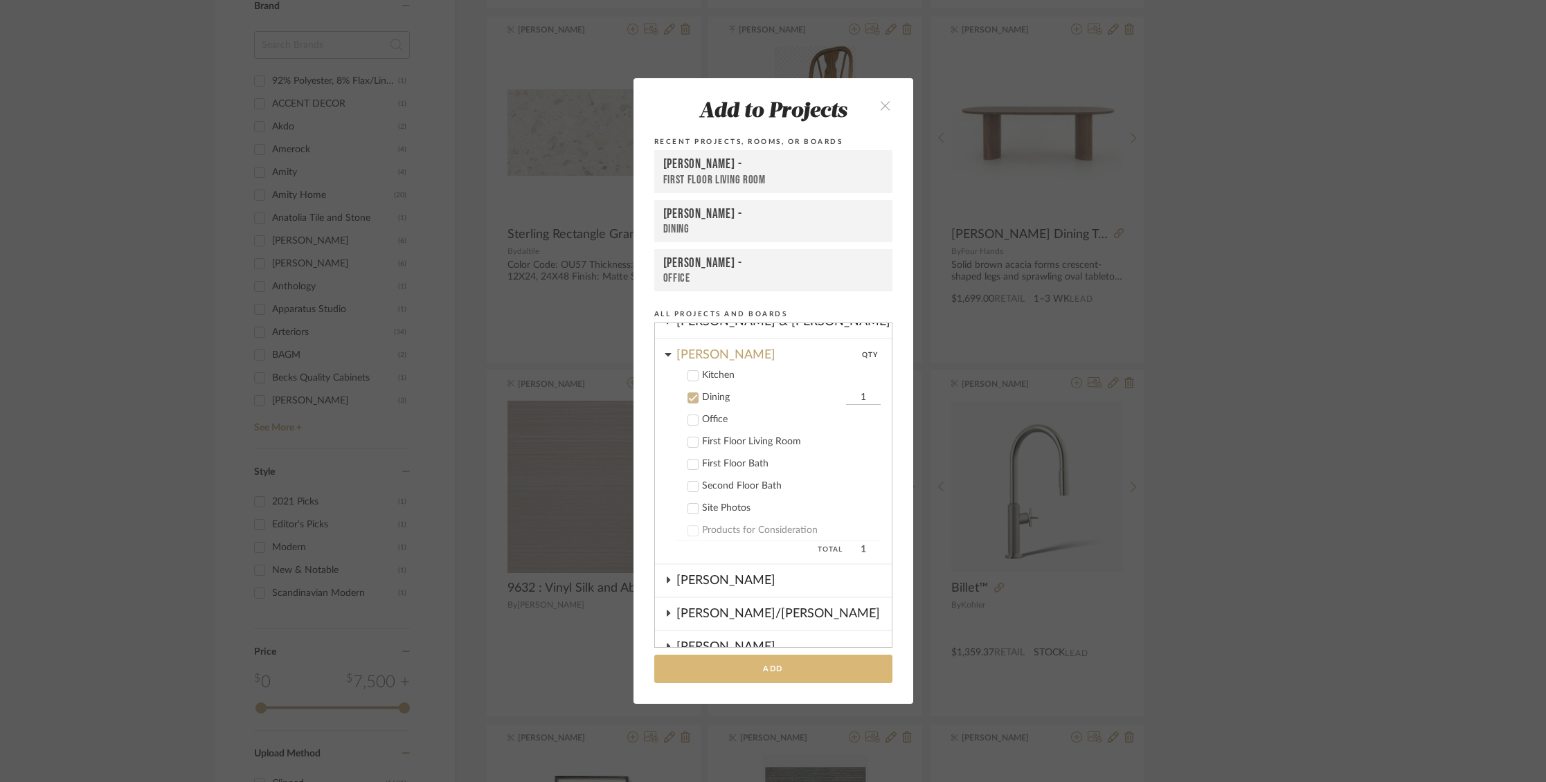
click at [753, 663] on button "Add" at bounding box center [773, 669] width 238 height 28
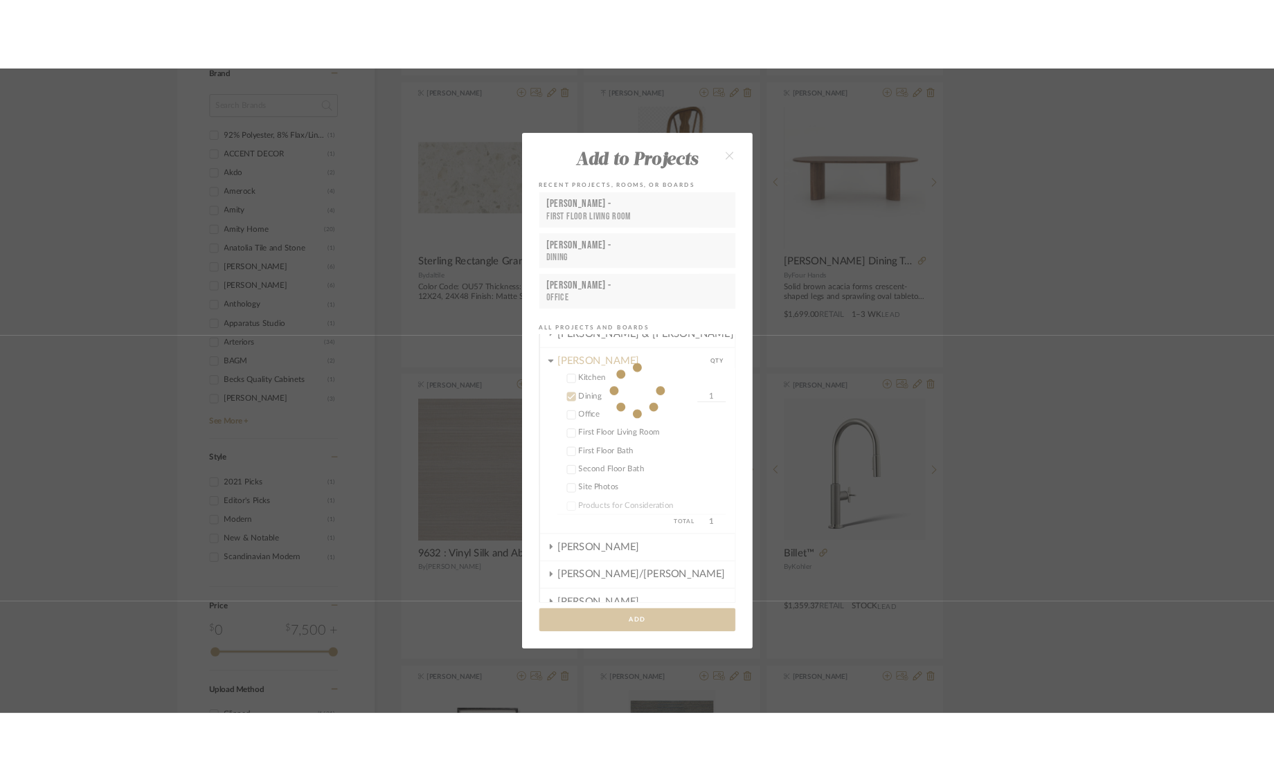
scroll to position [1310, 0]
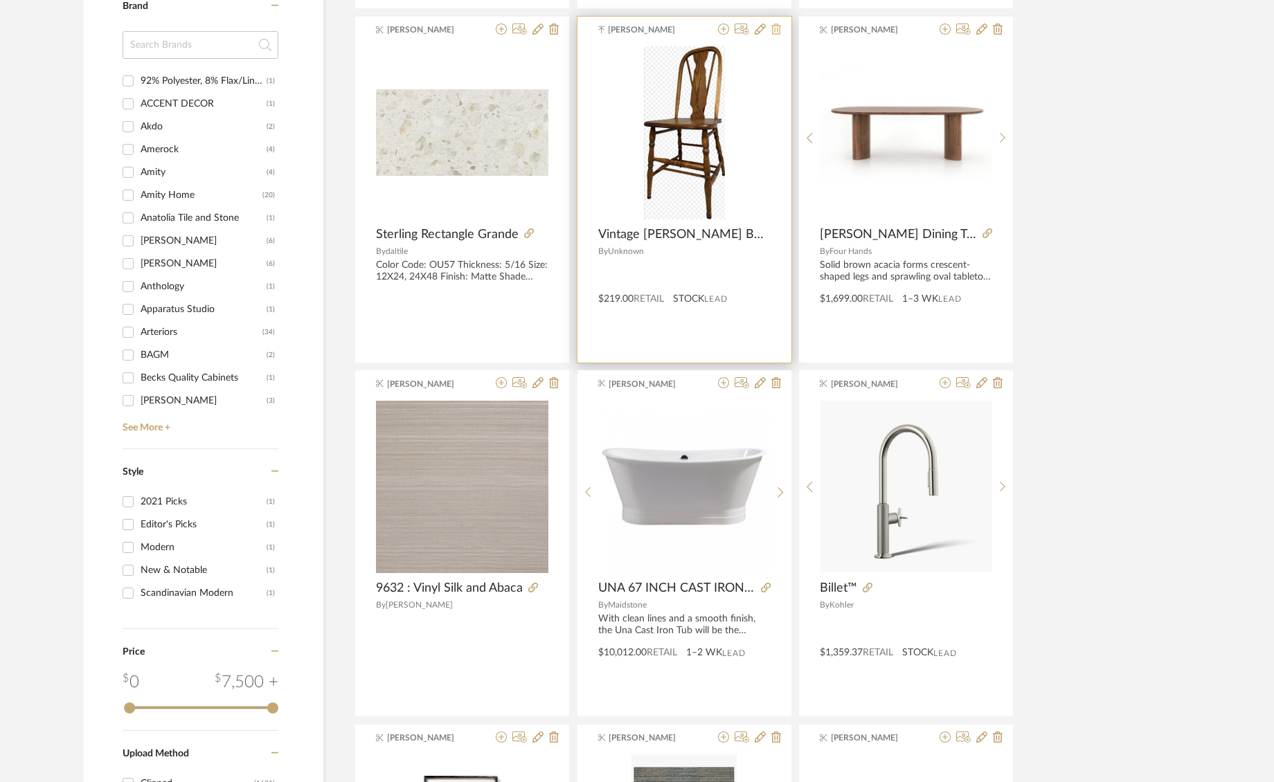
click at [775, 33] on icon at bounding box center [776, 29] width 10 height 11
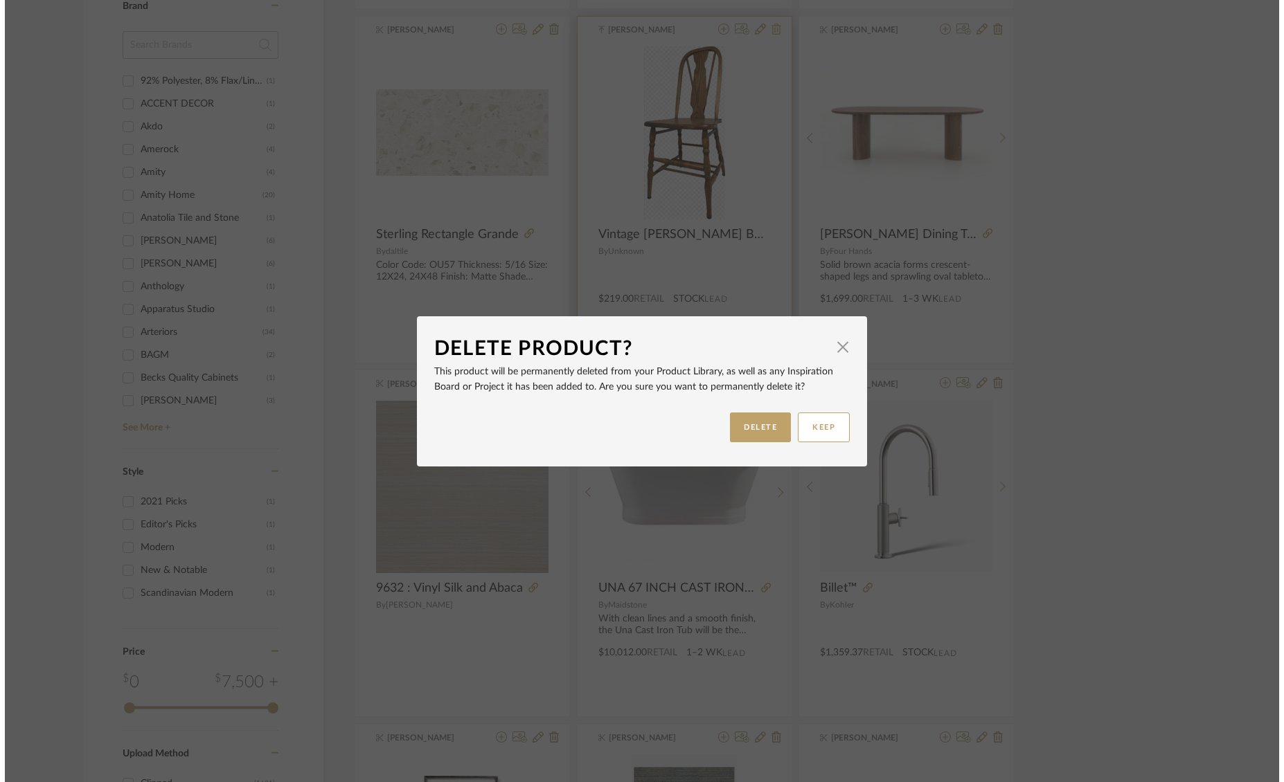
scroll to position [0, 0]
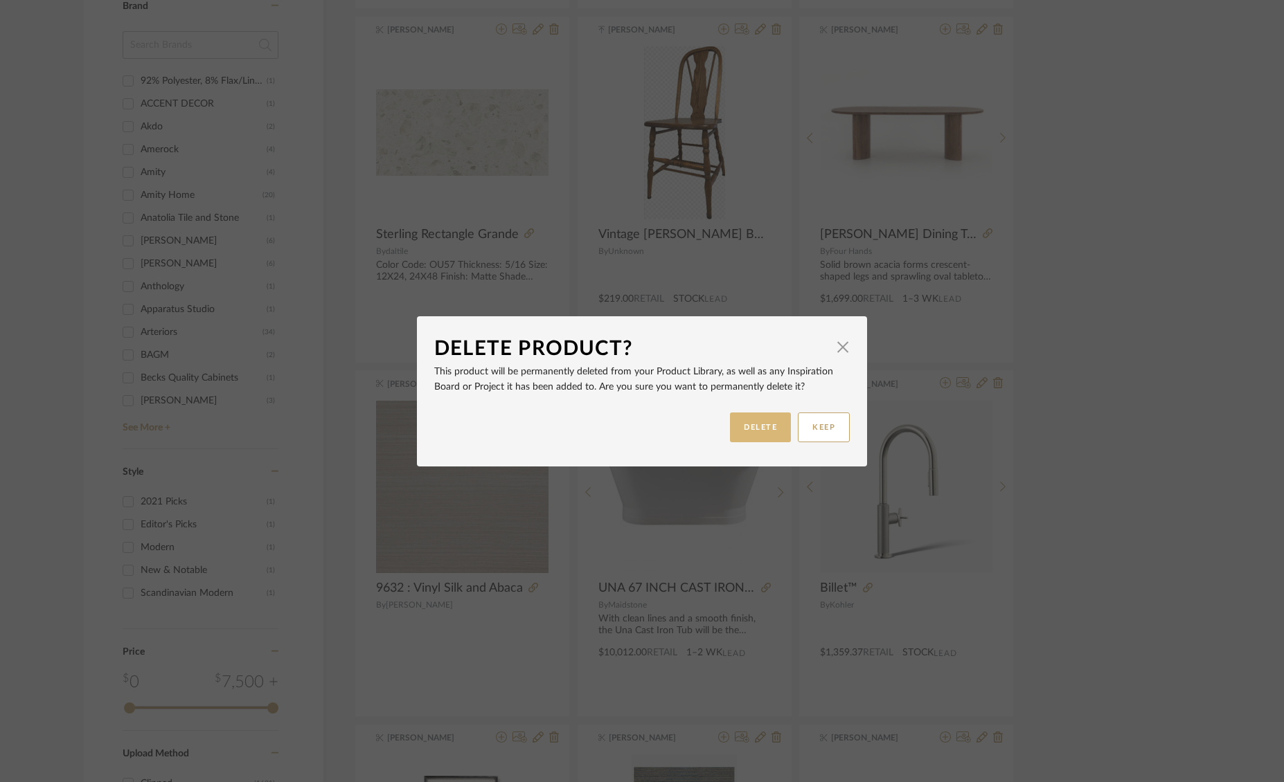
click at [766, 419] on button "DELETE" at bounding box center [760, 428] width 61 height 30
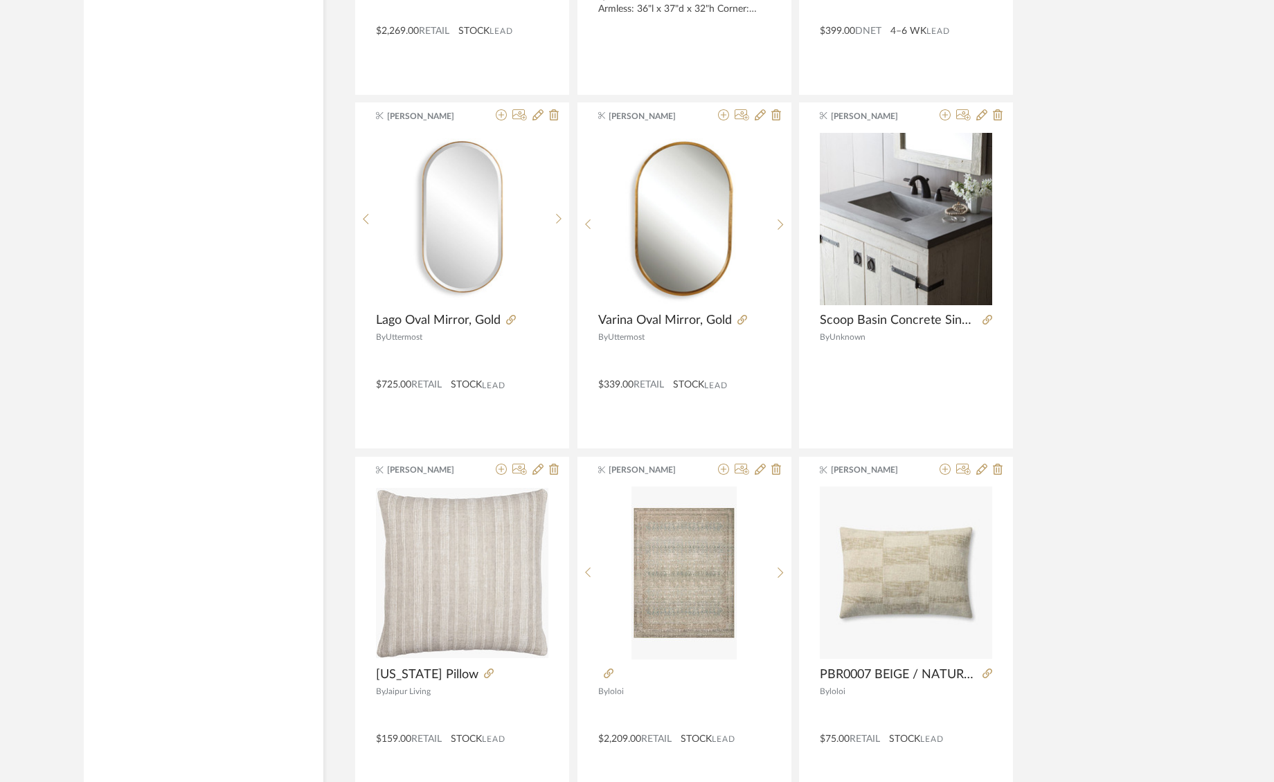
scroll to position [2289, 0]
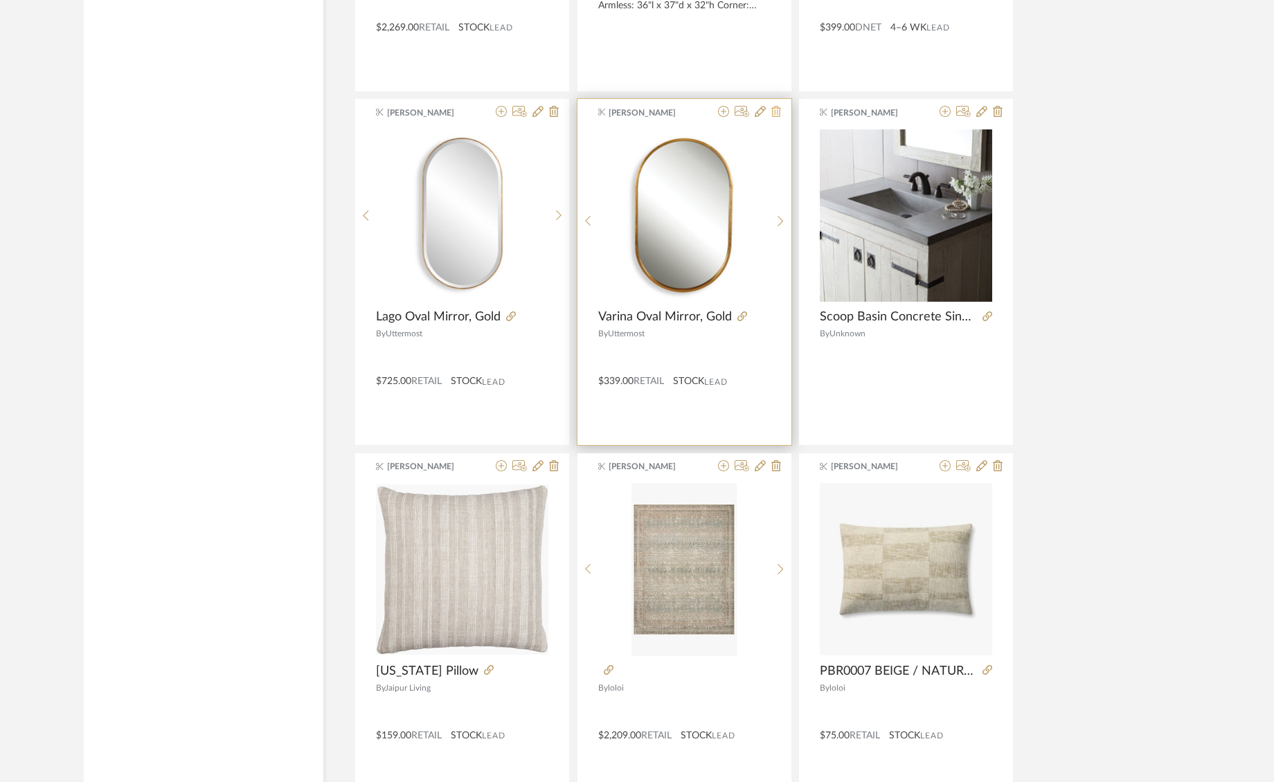
click at [779, 114] on icon at bounding box center [776, 111] width 10 height 11
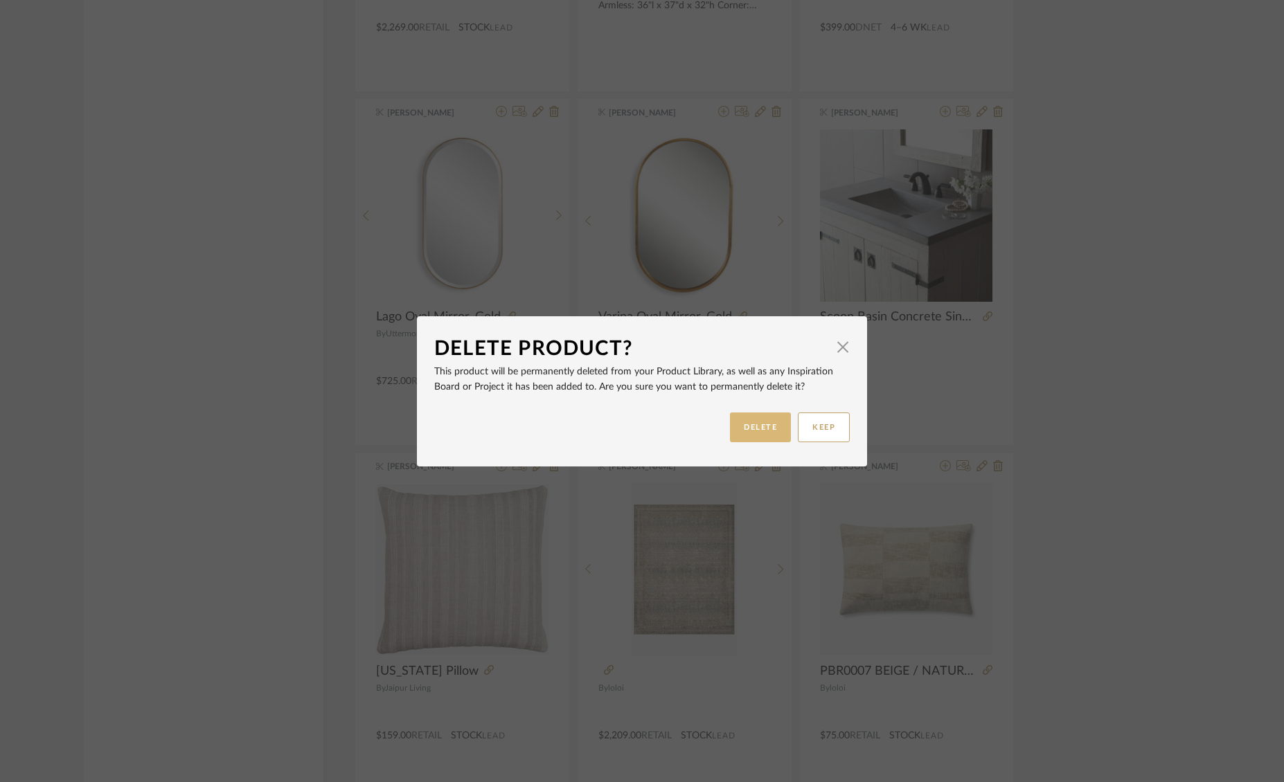
click at [730, 422] on button "DELETE" at bounding box center [760, 428] width 61 height 30
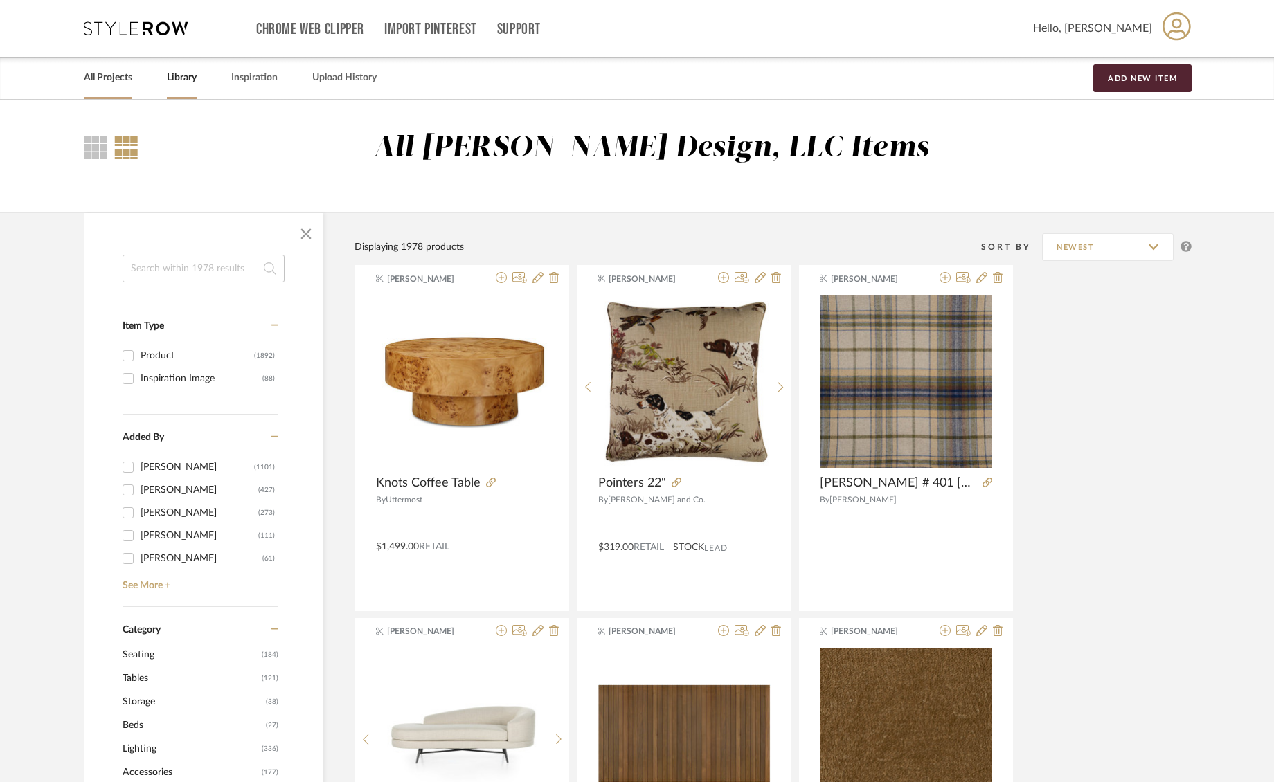
click at [122, 82] on link "All Projects" at bounding box center [108, 78] width 48 height 19
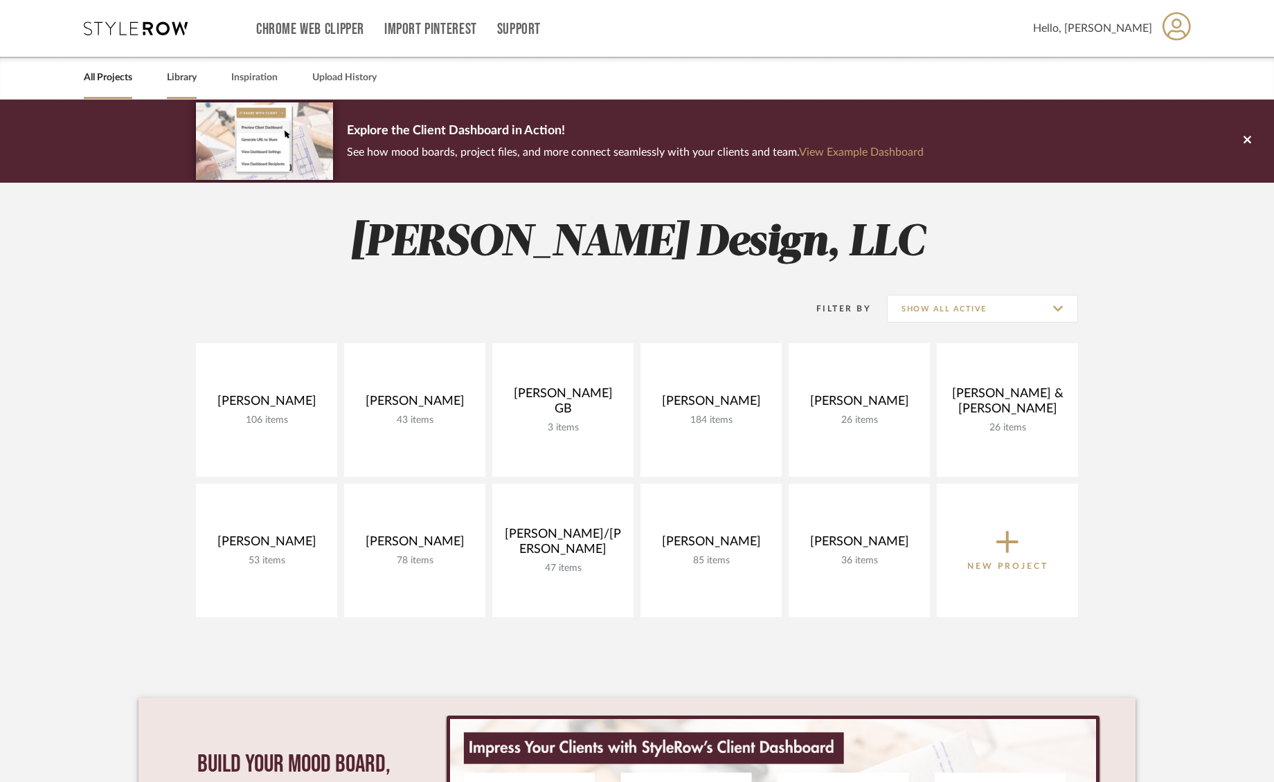
click at [181, 84] on link "Library" at bounding box center [182, 78] width 30 height 19
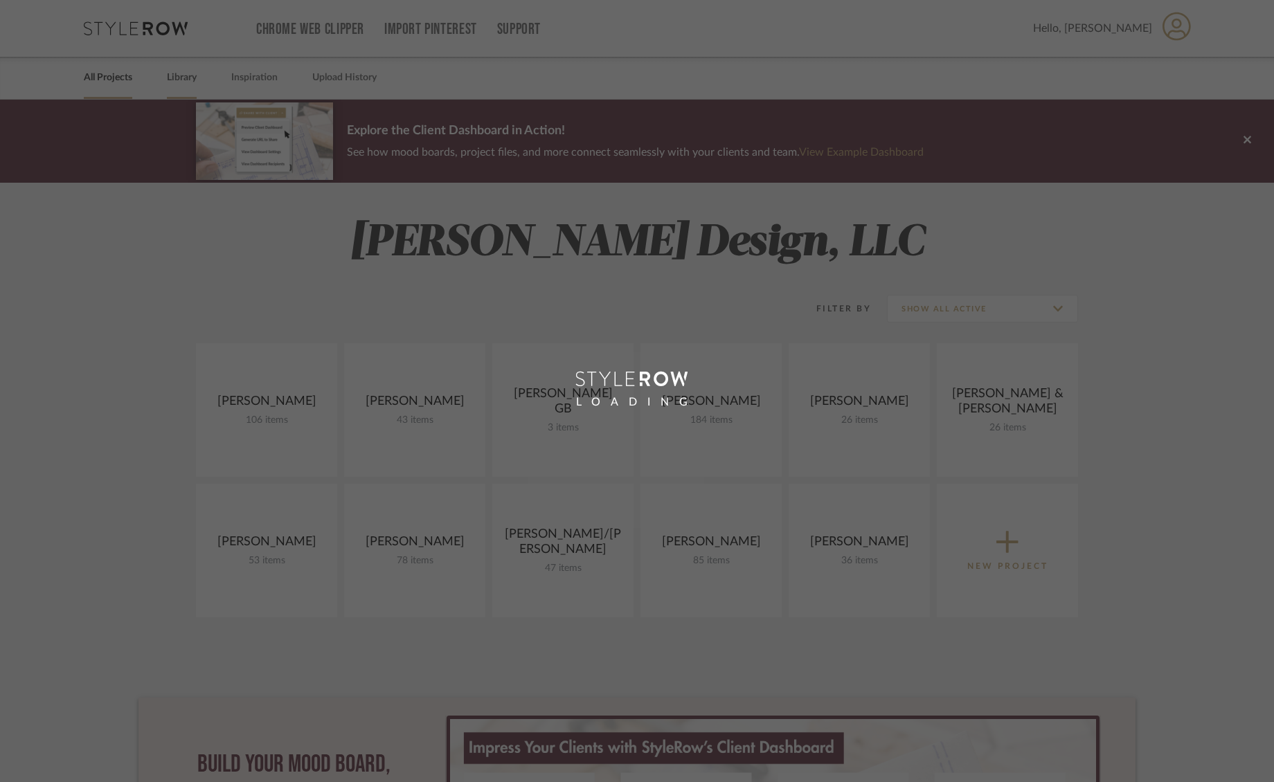
scroll to position [3, 0]
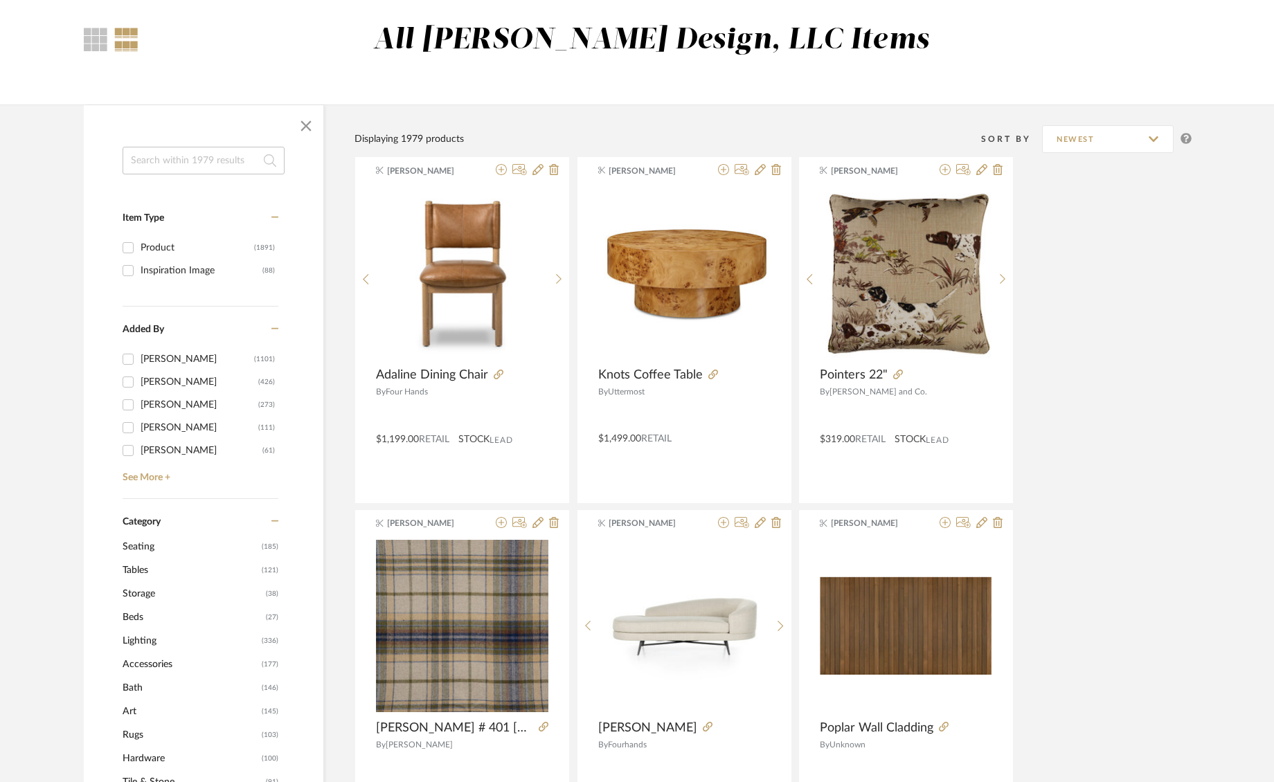
scroll to position [109, 0]
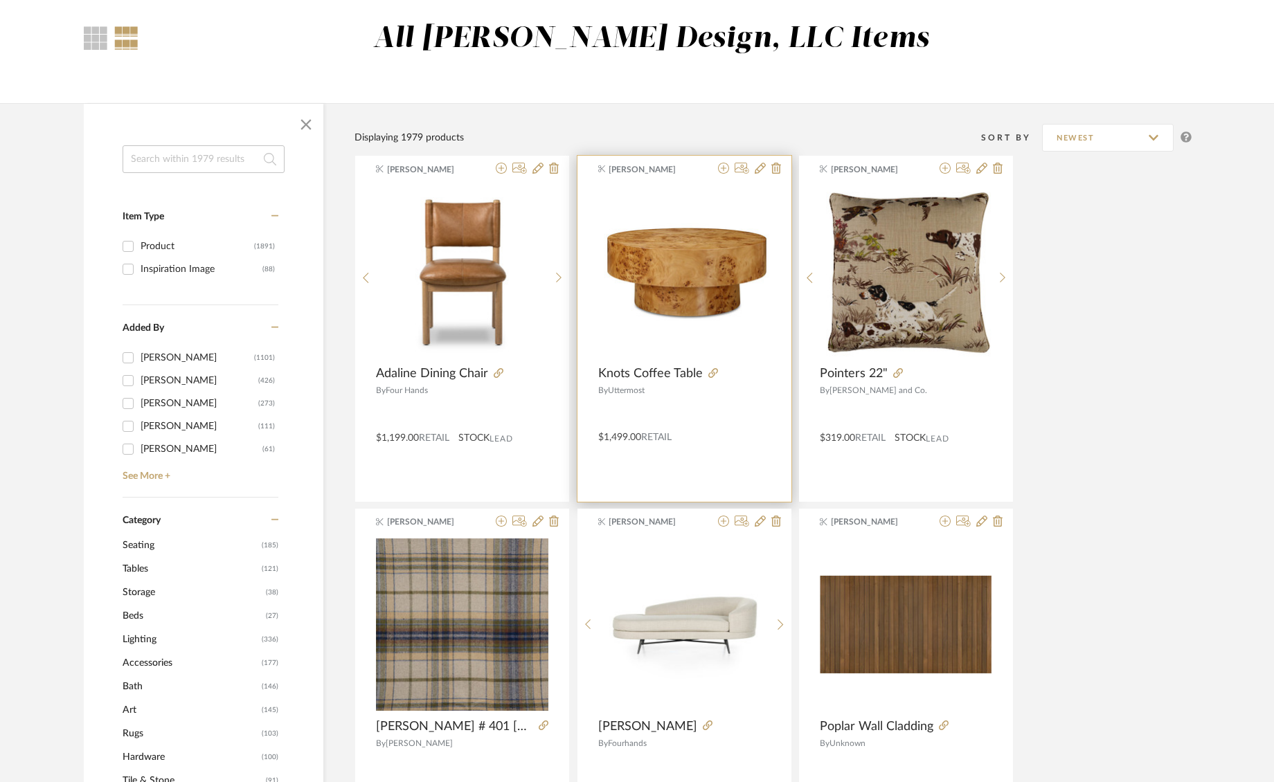
click at [780, 168] on div "[PERSON_NAME]" at bounding box center [684, 169] width 214 height 13
click at [780, 172] on icon at bounding box center [776, 168] width 10 height 11
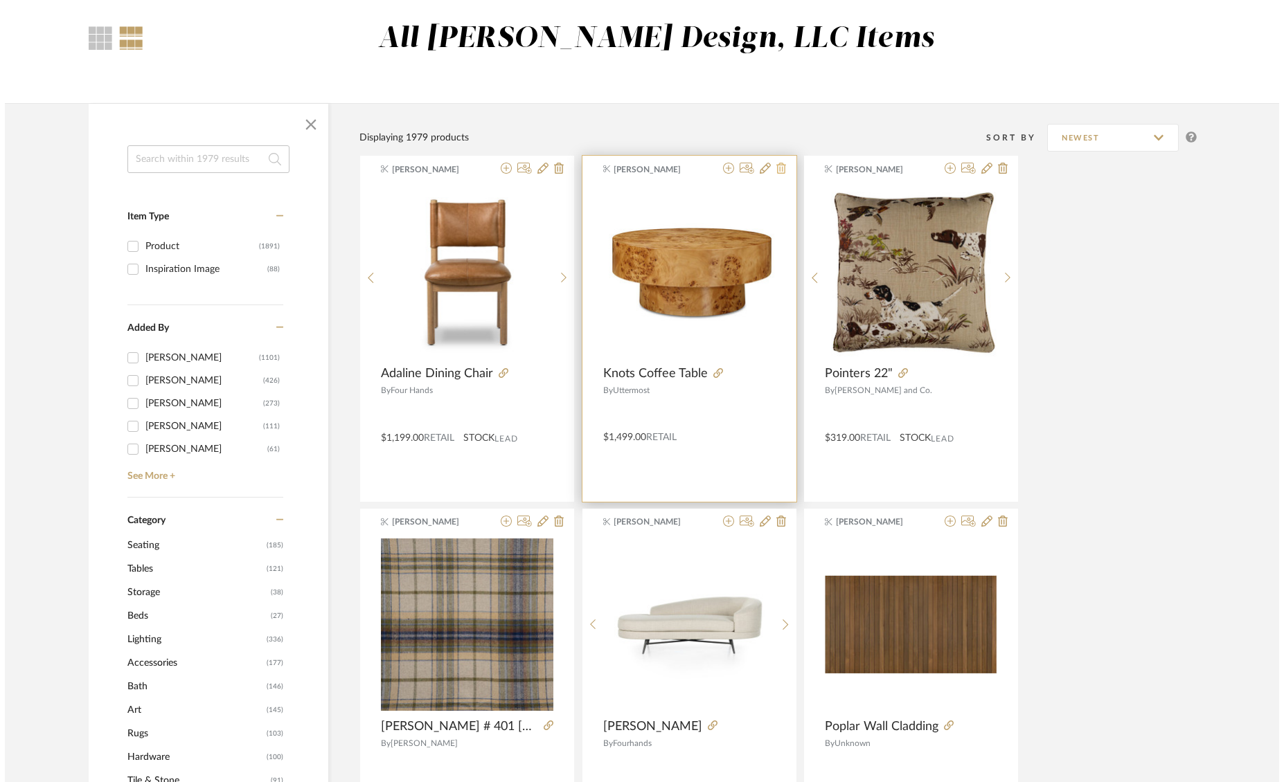
scroll to position [0, 0]
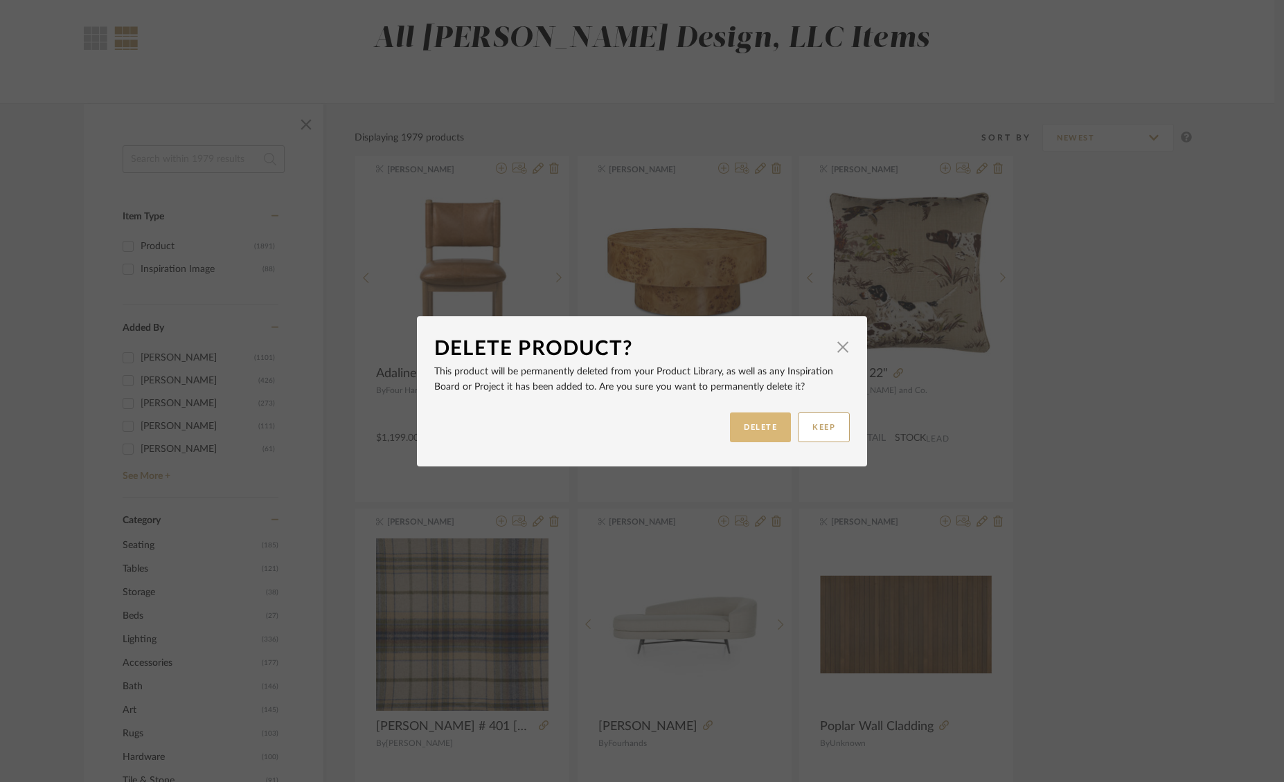
click at [766, 419] on button "DELETE" at bounding box center [760, 428] width 61 height 30
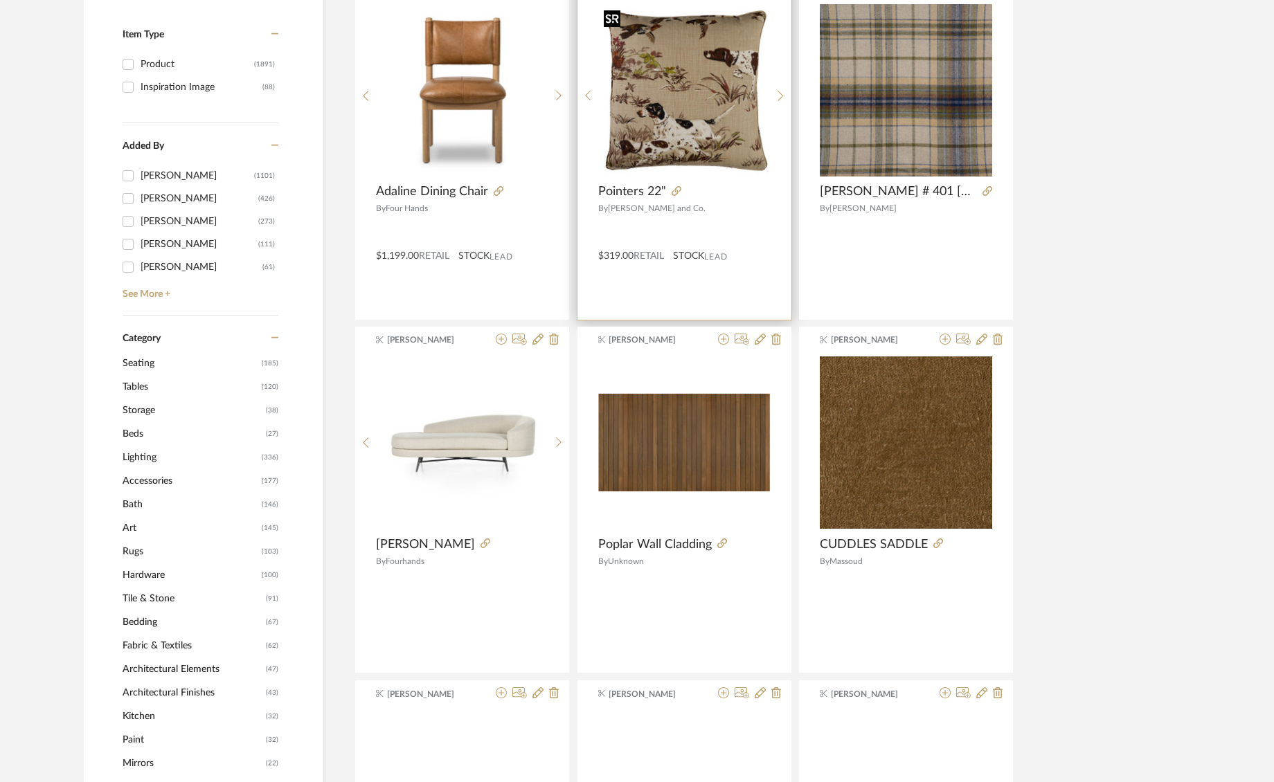
scroll to position [292, 0]
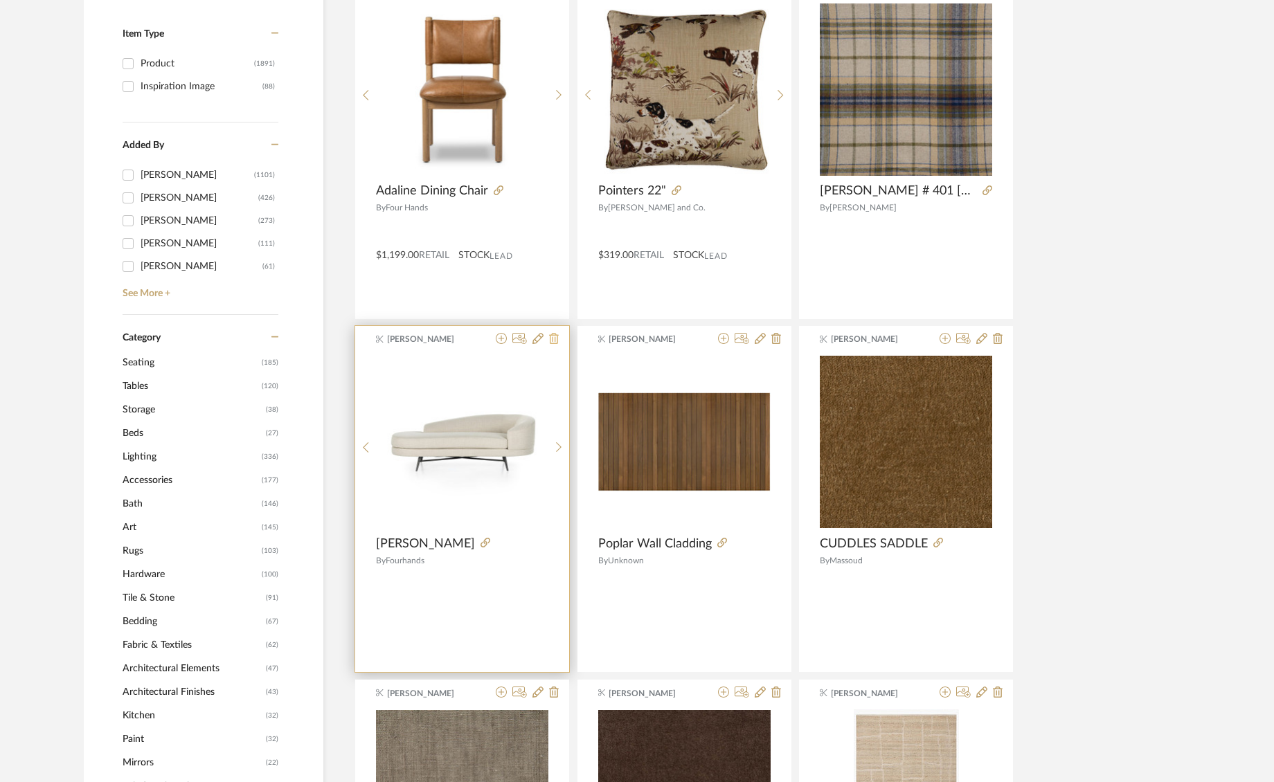
click at [556, 342] on icon at bounding box center [554, 338] width 10 height 11
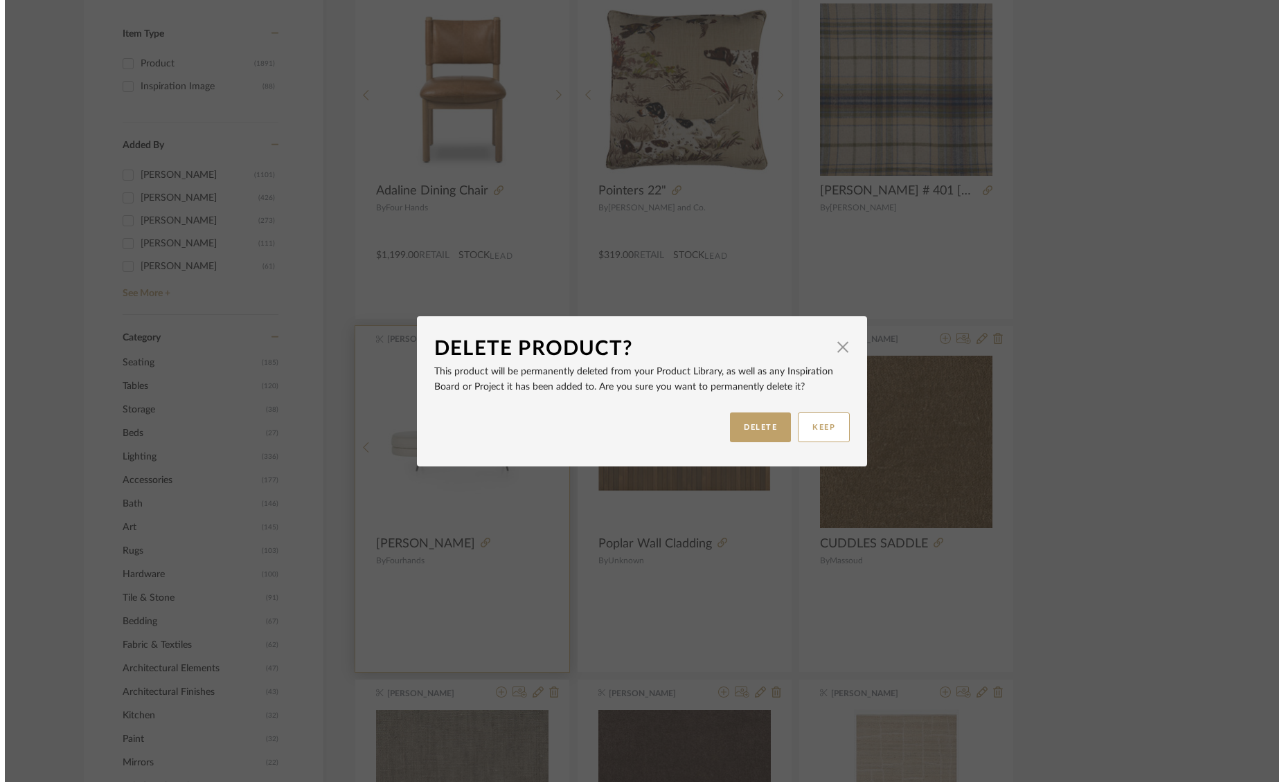
scroll to position [0, 0]
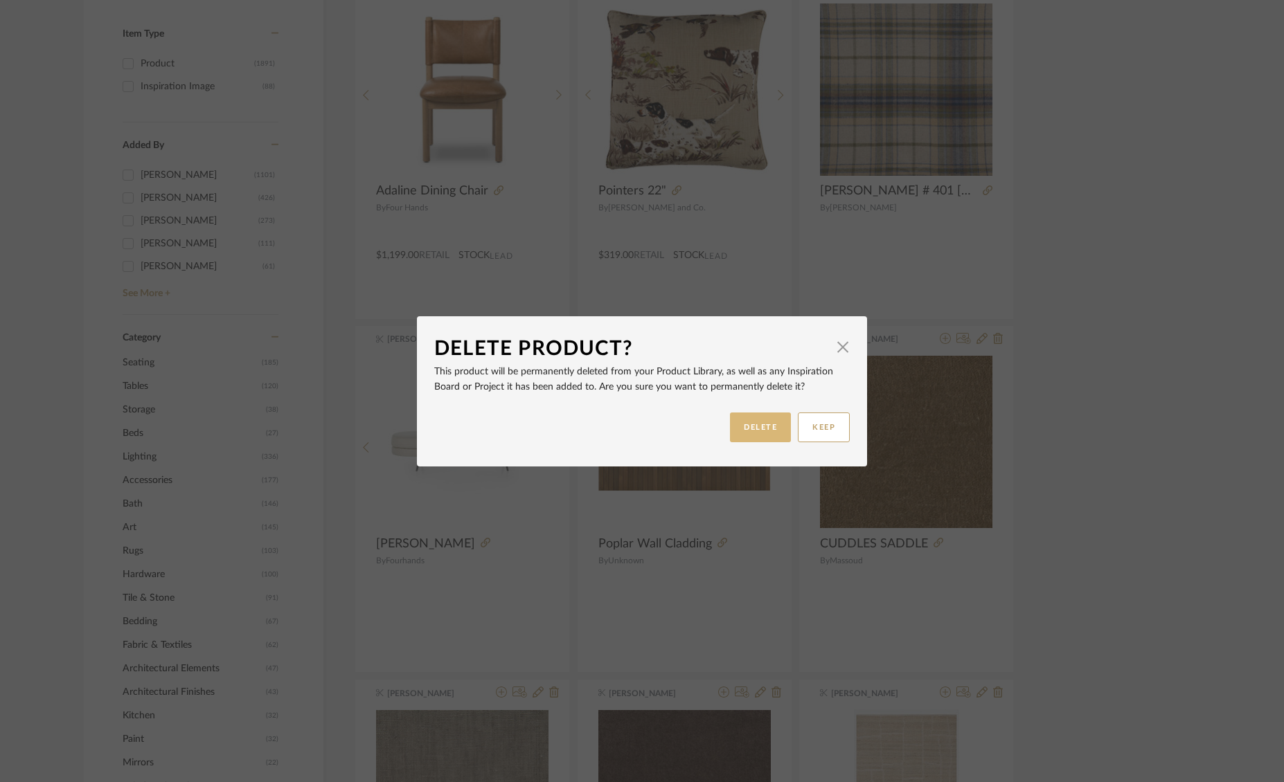
click at [746, 420] on button "DELETE" at bounding box center [760, 428] width 61 height 30
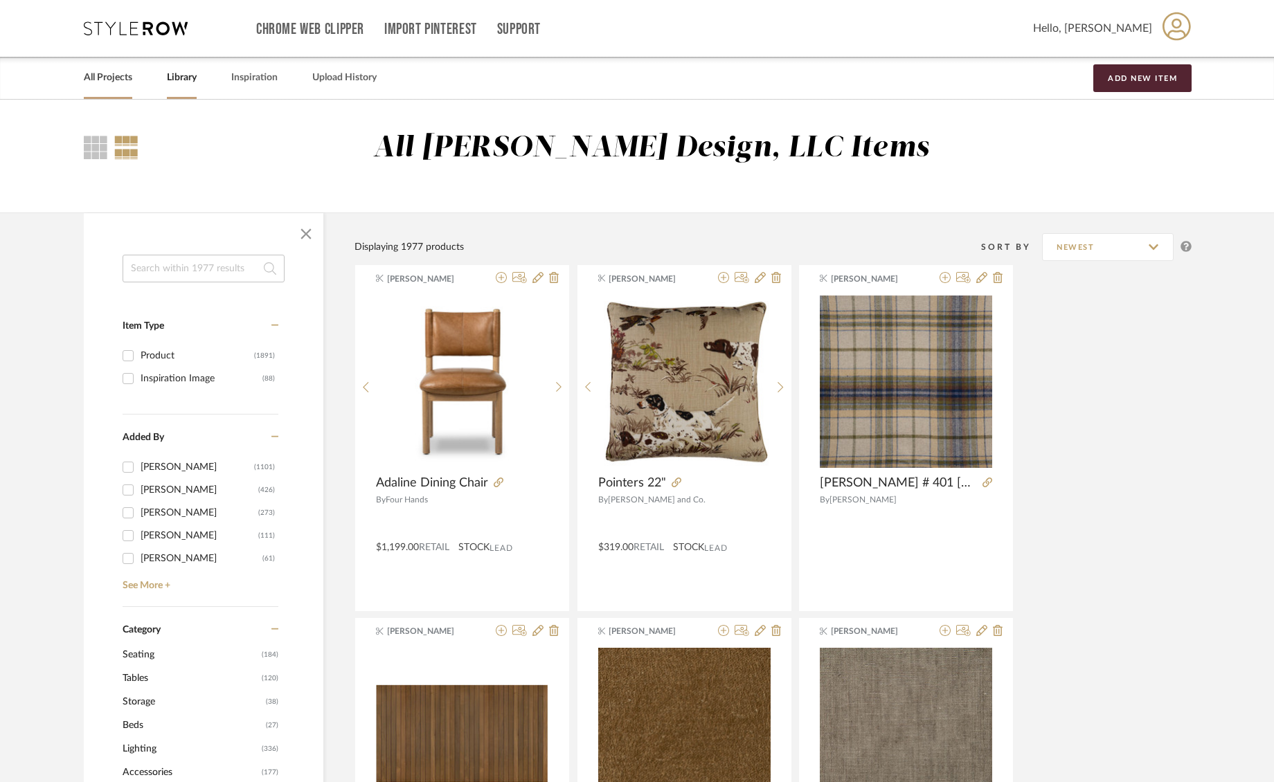
click at [125, 76] on link "All Projects" at bounding box center [108, 78] width 48 height 19
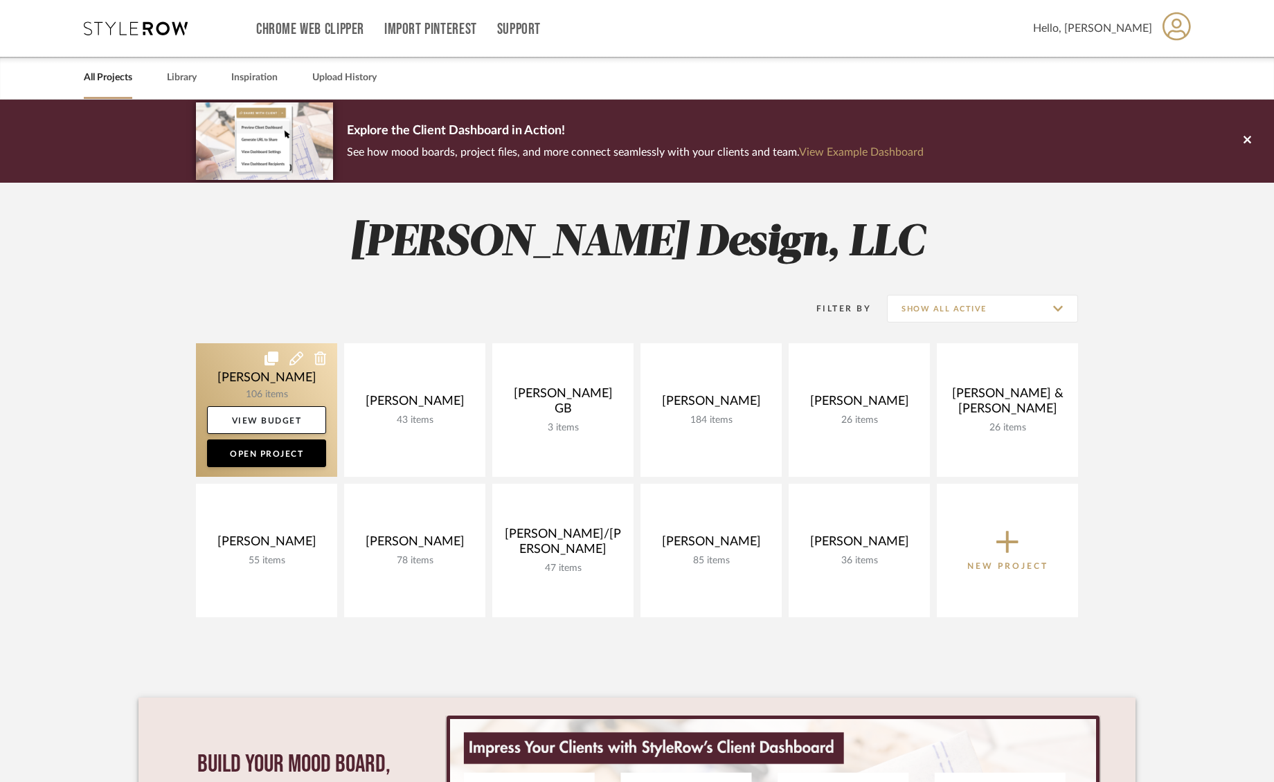
click at [298, 357] on icon at bounding box center [296, 359] width 14 height 14
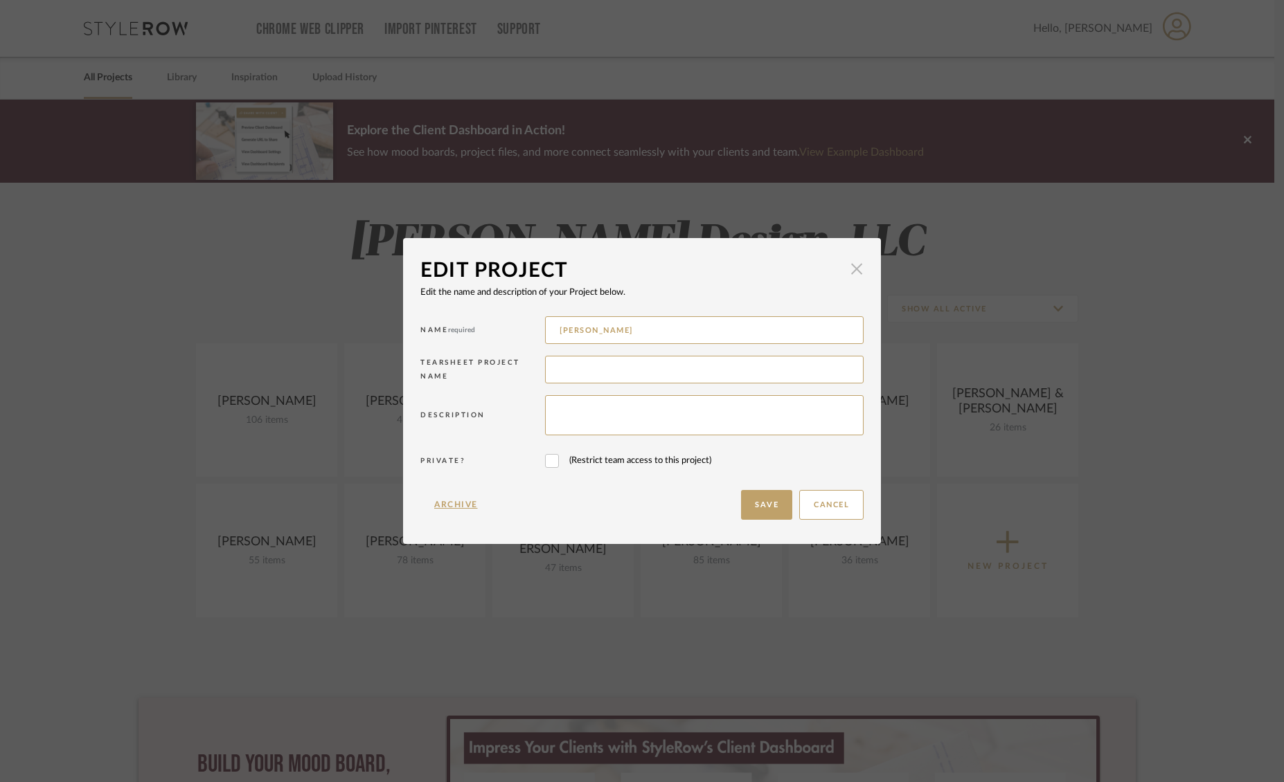
click at [843, 263] on span "button" at bounding box center [857, 269] width 28 height 28
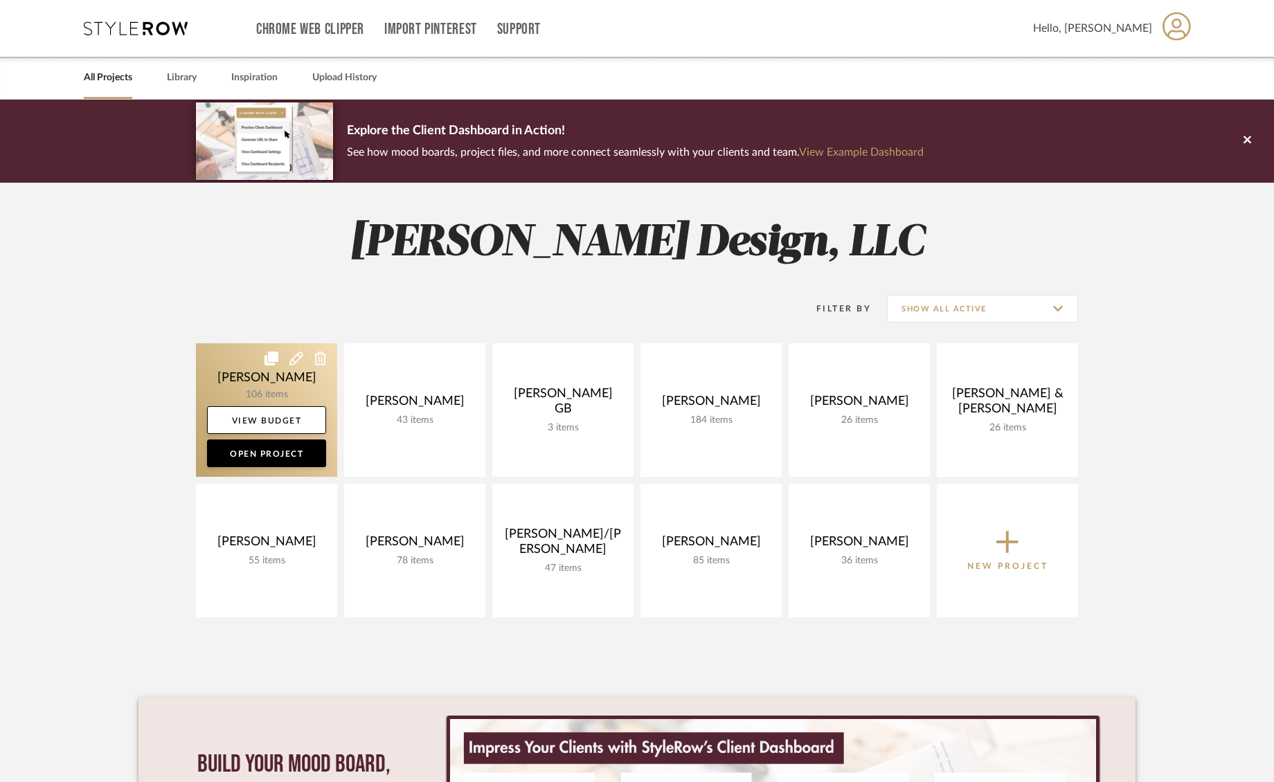
click at [321, 392] on link at bounding box center [266, 410] width 141 height 134
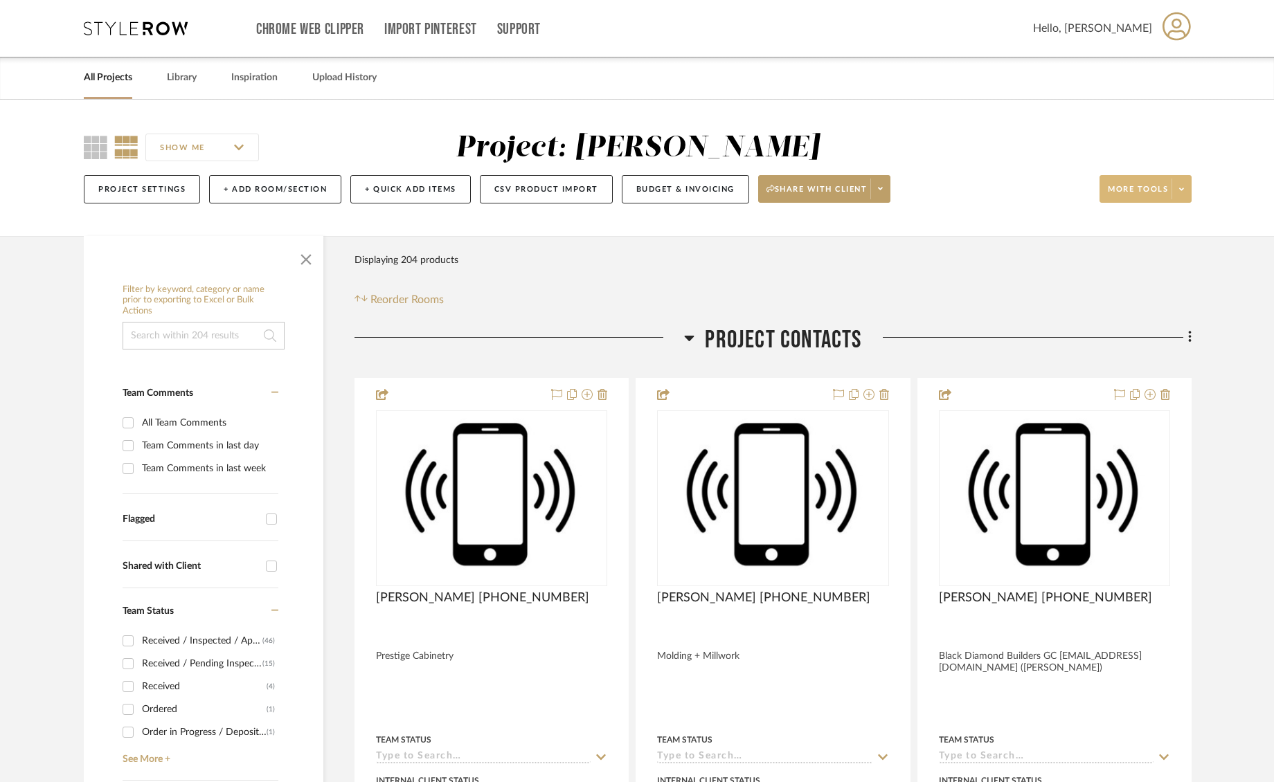
click at [1180, 193] on fa-icon at bounding box center [1181, 190] width 5 height 8
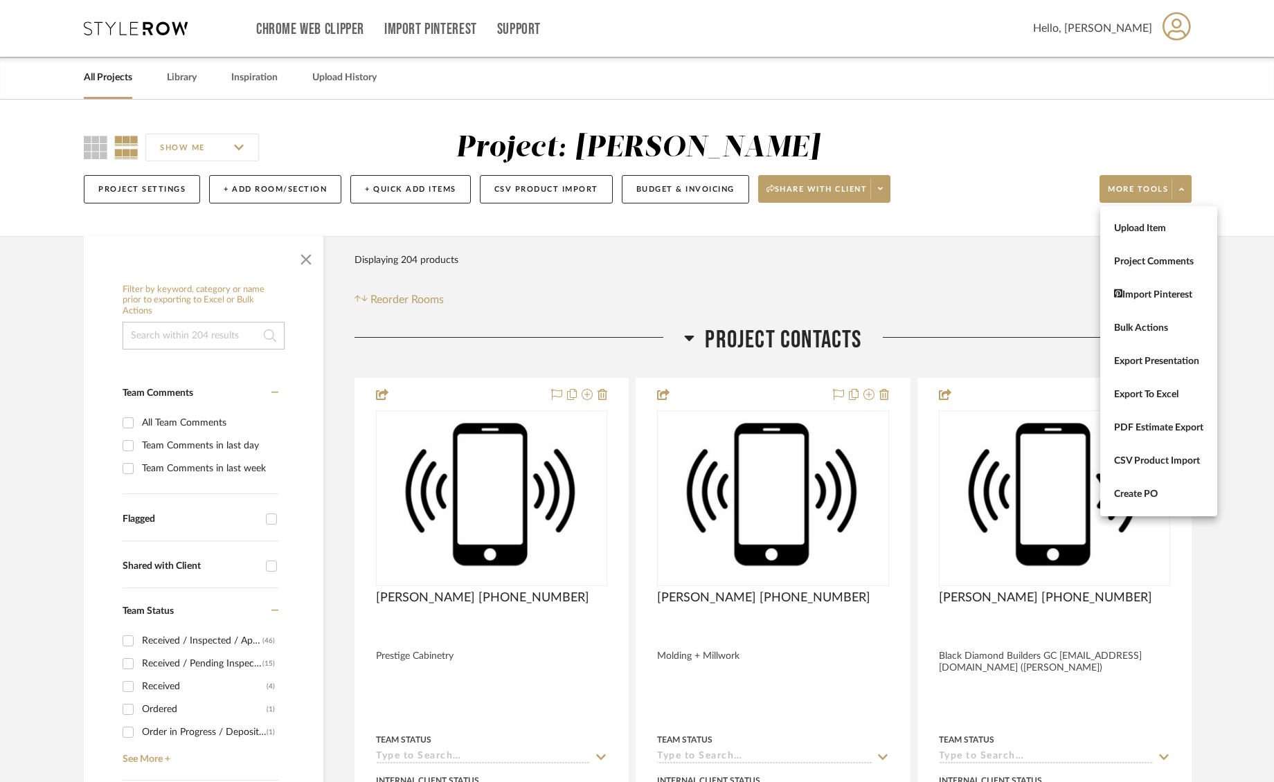
click at [1249, 289] on div at bounding box center [637, 391] width 1274 height 782
